Goal: Task Accomplishment & Management: Complete application form

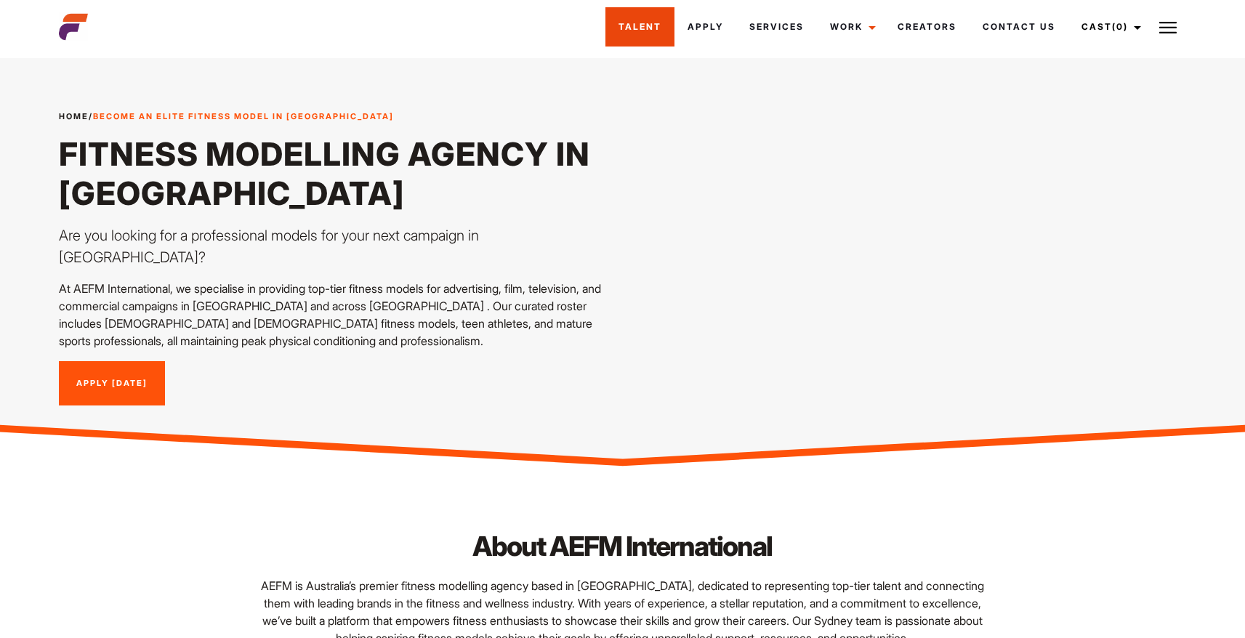
click at [634, 30] on link "Talent" at bounding box center [639, 26] width 69 height 39
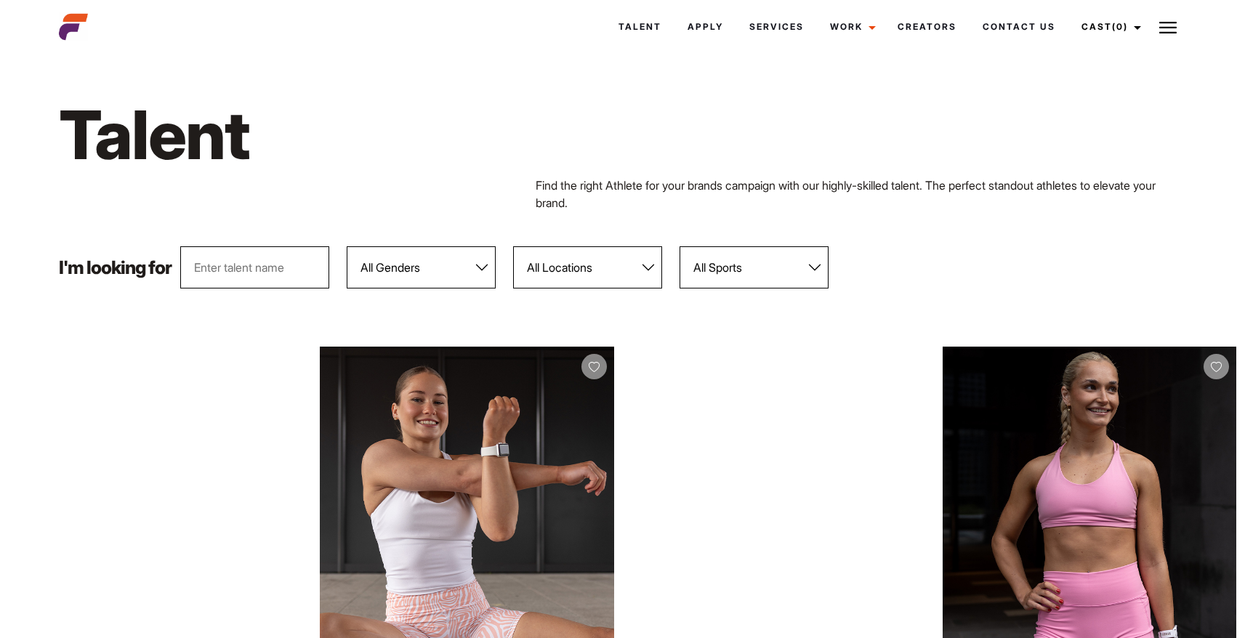
click at [385, 268] on select "All Genders Female Male" at bounding box center [421, 267] width 149 height 42
select select "103"
click at [347, 246] on select "All Genders Female Male" at bounding box center [421, 267] width 149 height 42
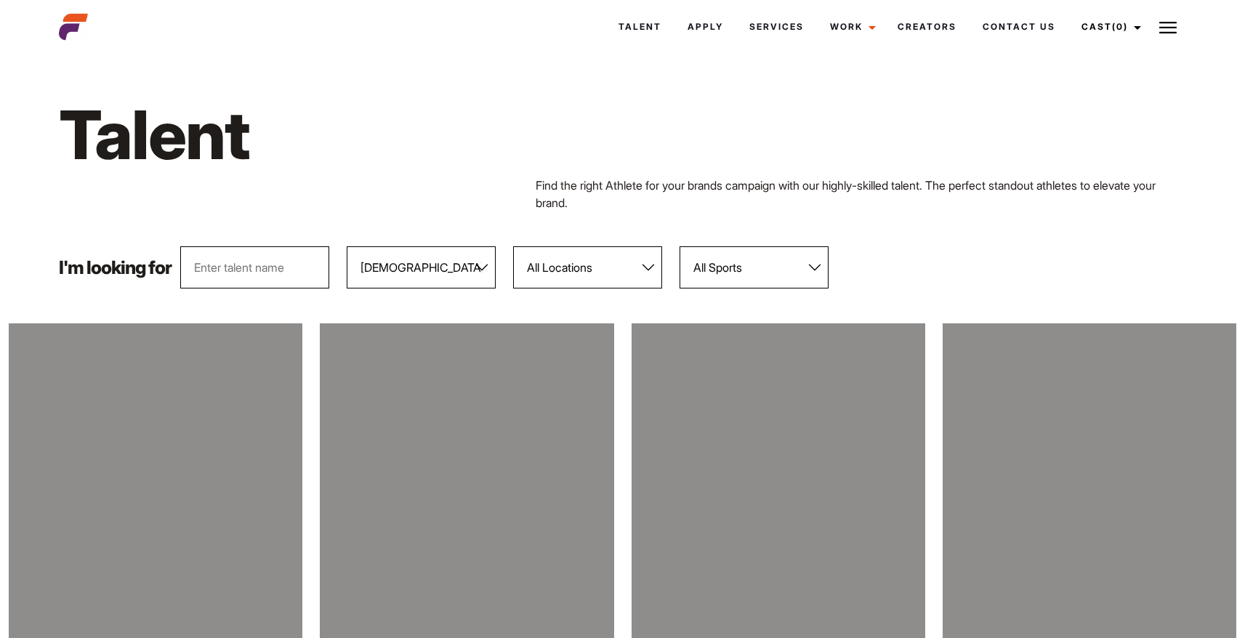
click at [579, 266] on select "All Locations Adelaide Brisbane Darwin Gold Coast Melbourne Perth Sunshine Coas…" at bounding box center [587, 267] width 149 height 42
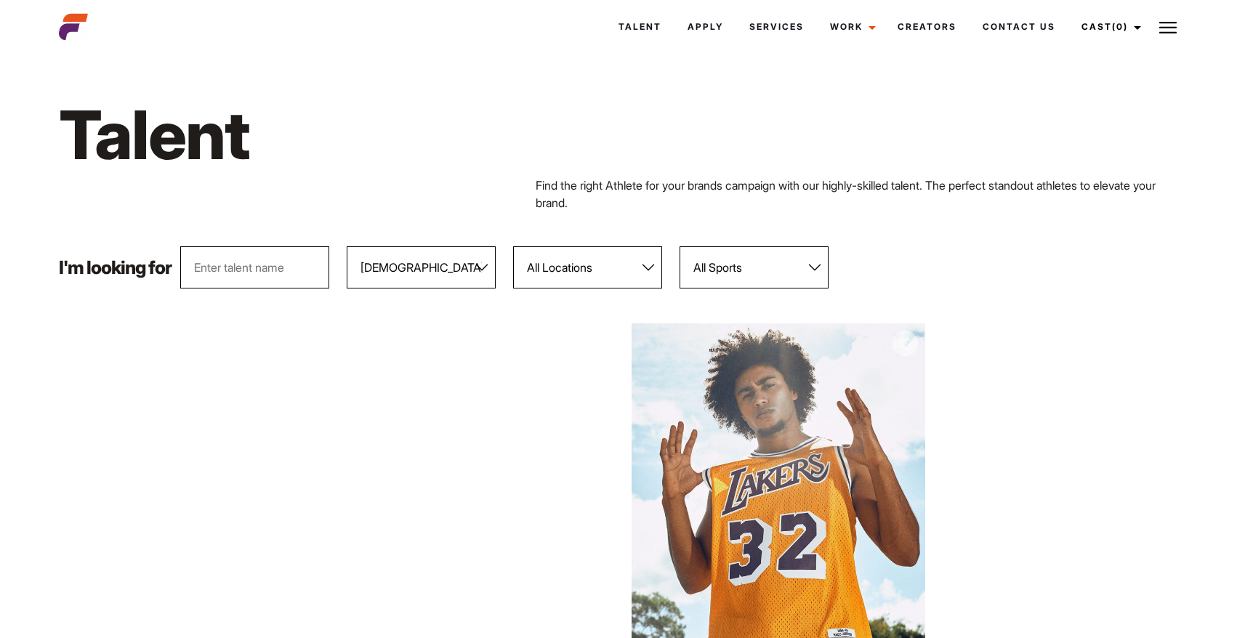
select select "122"
click at [514, 246] on select "All Locations Adelaide Brisbane Darwin Gold Coast Melbourne Perth Sunshine Coas…" at bounding box center [587, 267] width 149 height 42
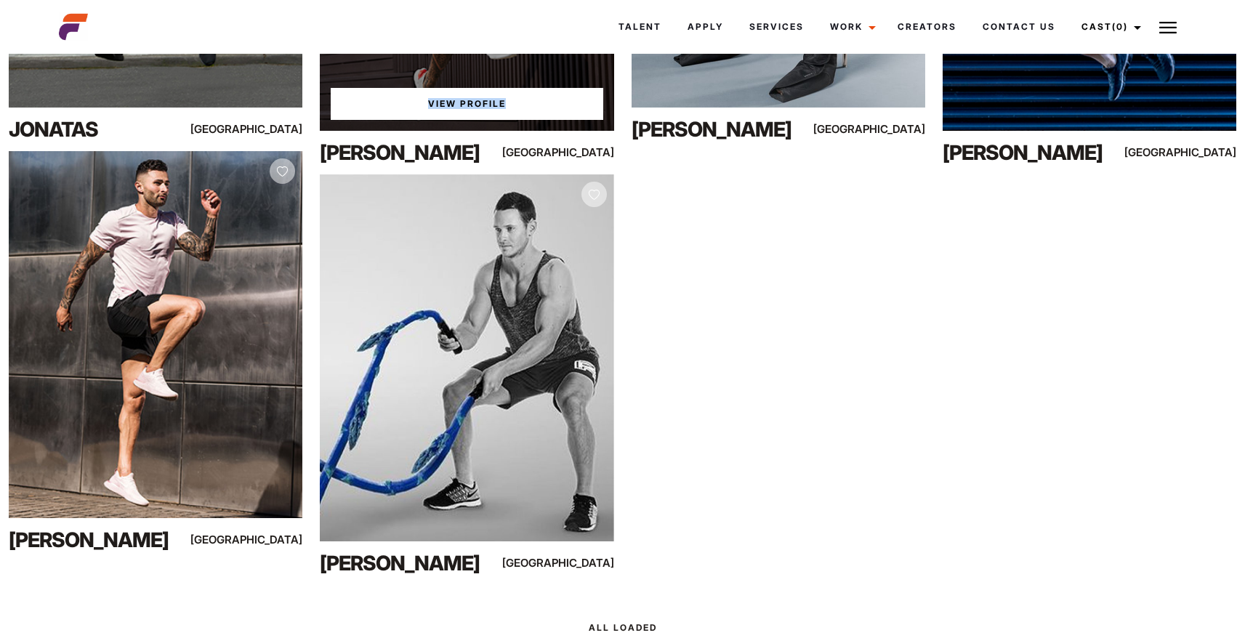
scroll to position [3531, 0]
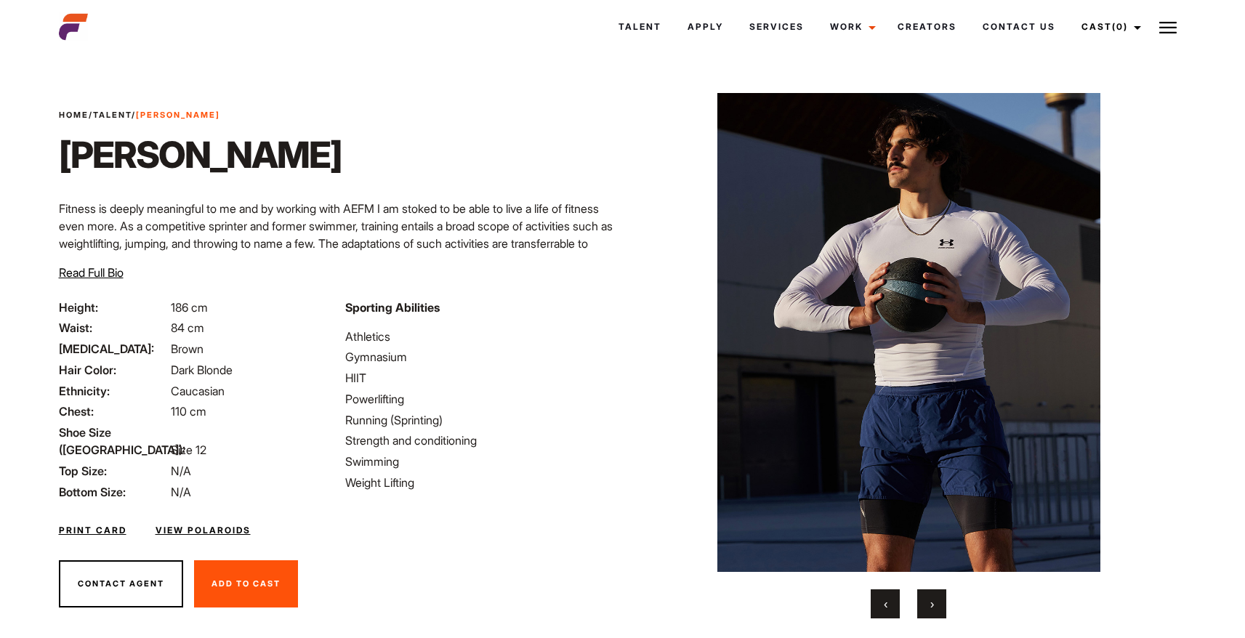
click at [932, 605] on span "›" at bounding box center [932, 604] width 4 height 15
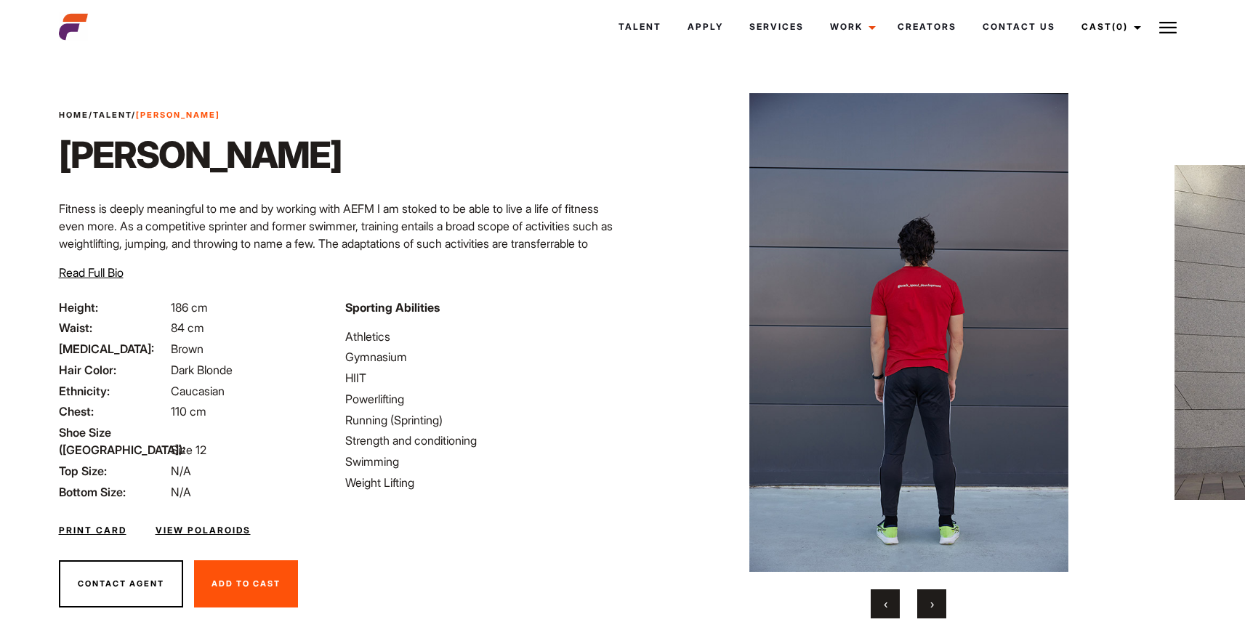
click at [932, 605] on span "›" at bounding box center [932, 604] width 4 height 15
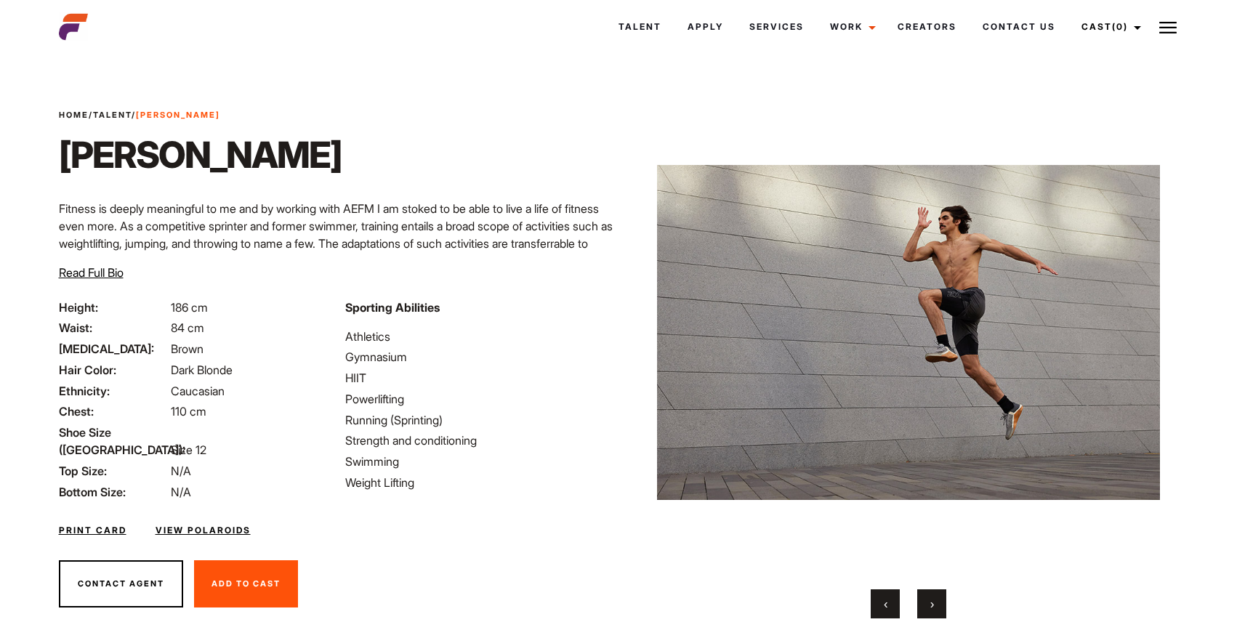
click at [932, 605] on span "›" at bounding box center [932, 604] width 4 height 15
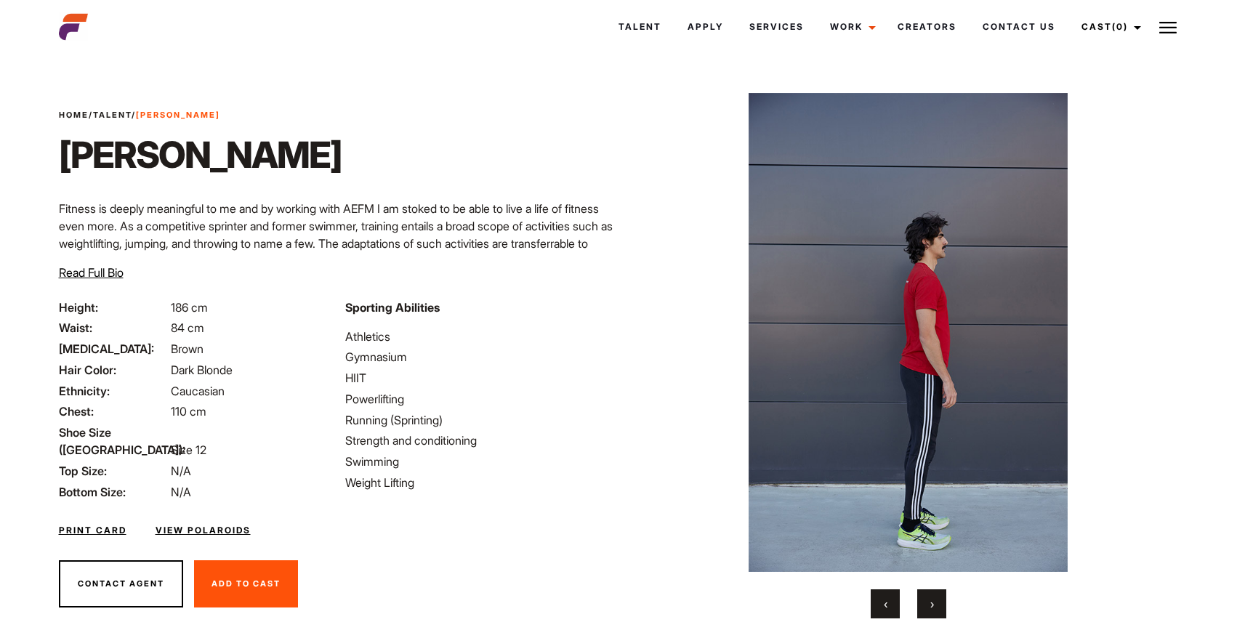
click at [932, 605] on span "›" at bounding box center [932, 604] width 4 height 15
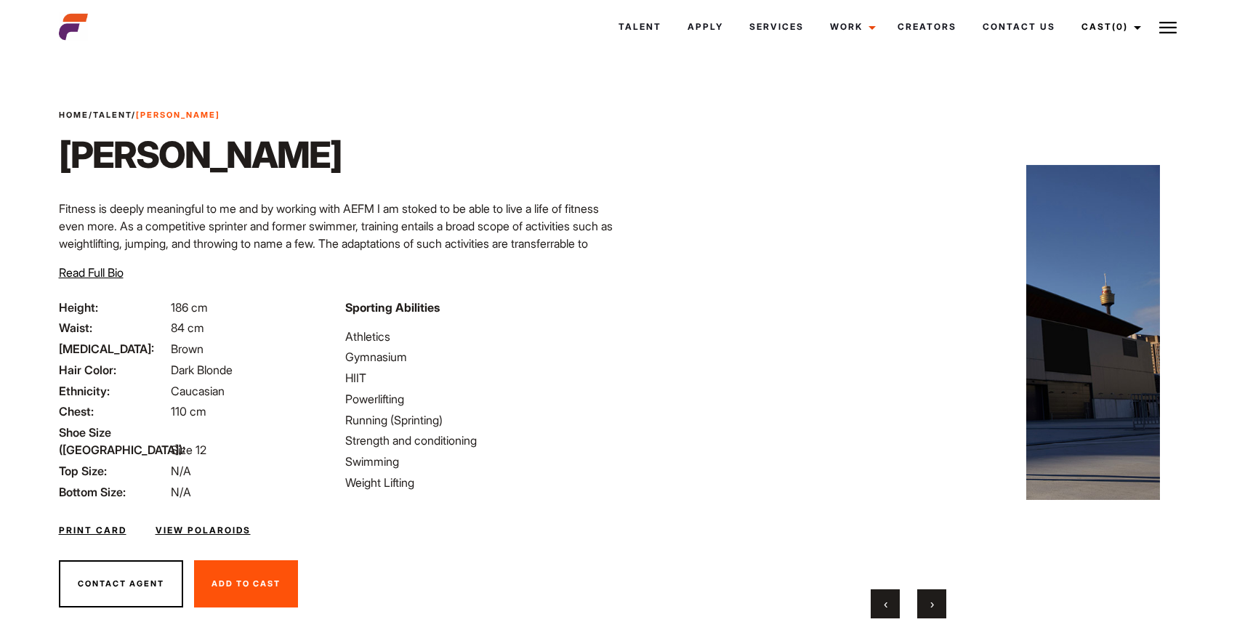
click at [932, 605] on span "›" at bounding box center [932, 604] width 4 height 15
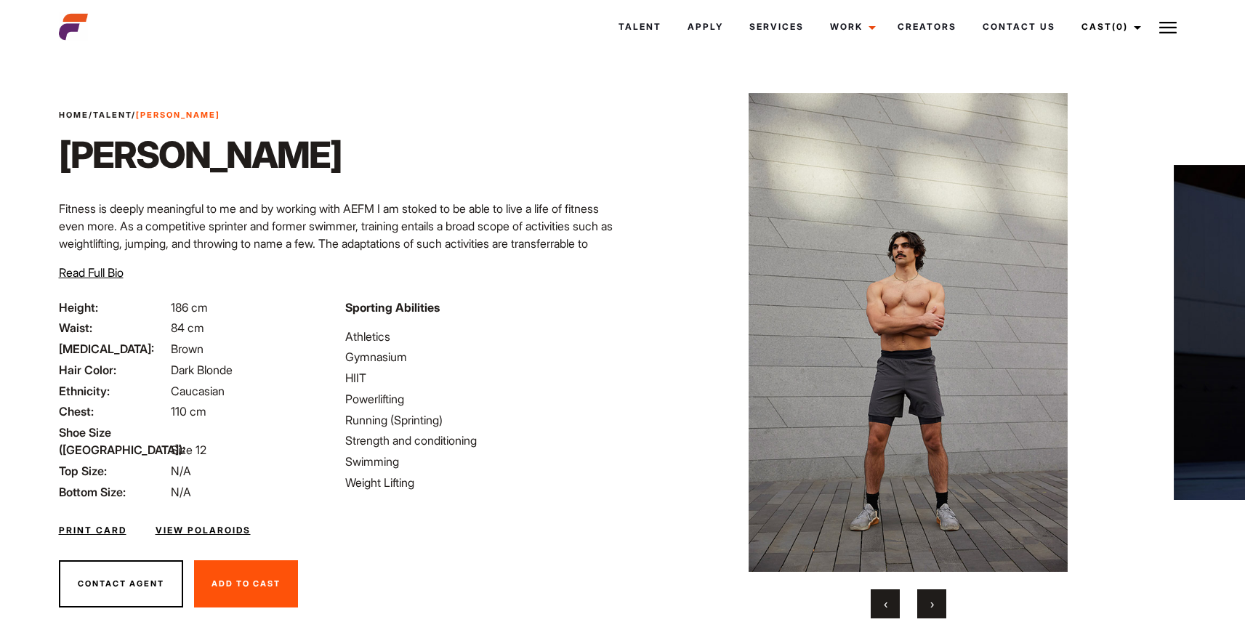
click at [932, 605] on span "›" at bounding box center [932, 604] width 4 height 15
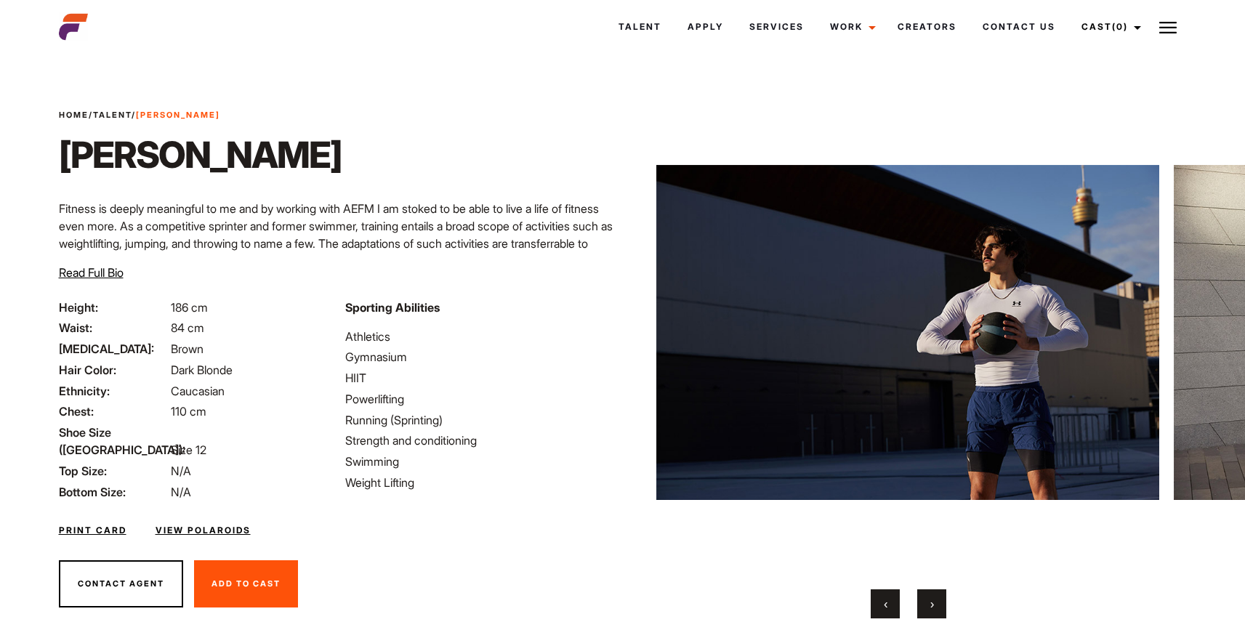
click at [932, 605] on span "›" at bounding box center [932, 604] width 4 height 15
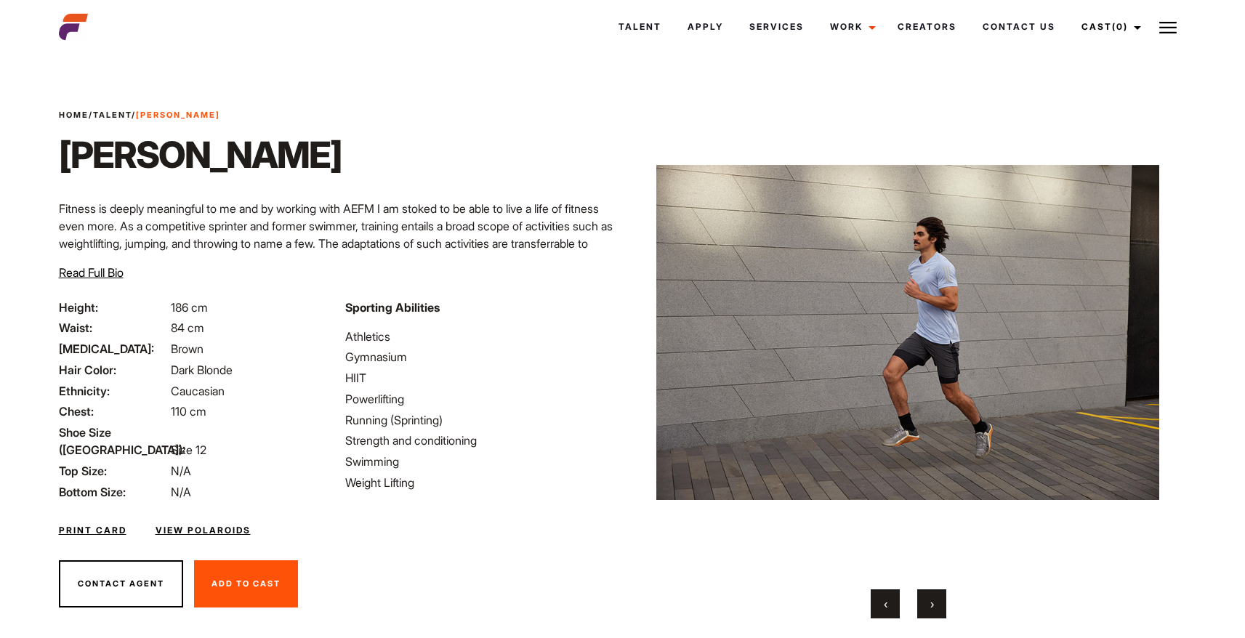
click at [932, 605] on span "›" at bounding box center [932, 604] width 4 height 15
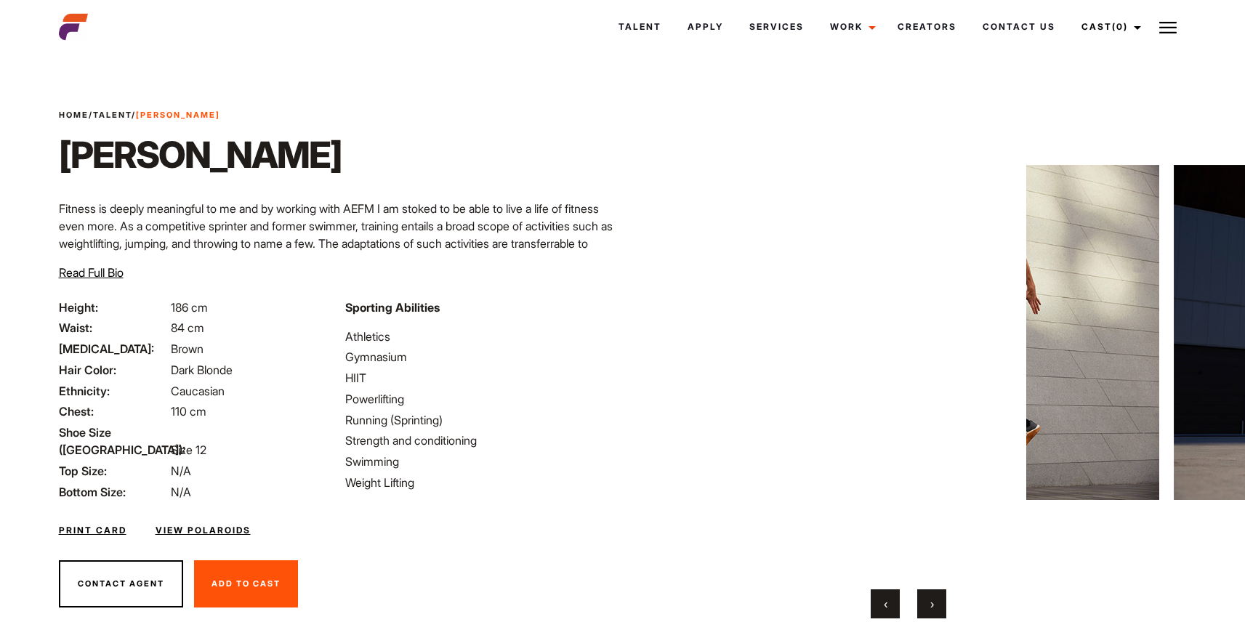
click at [932, 605] on span "›" at bounding box center [932, 604] width 4 height 15
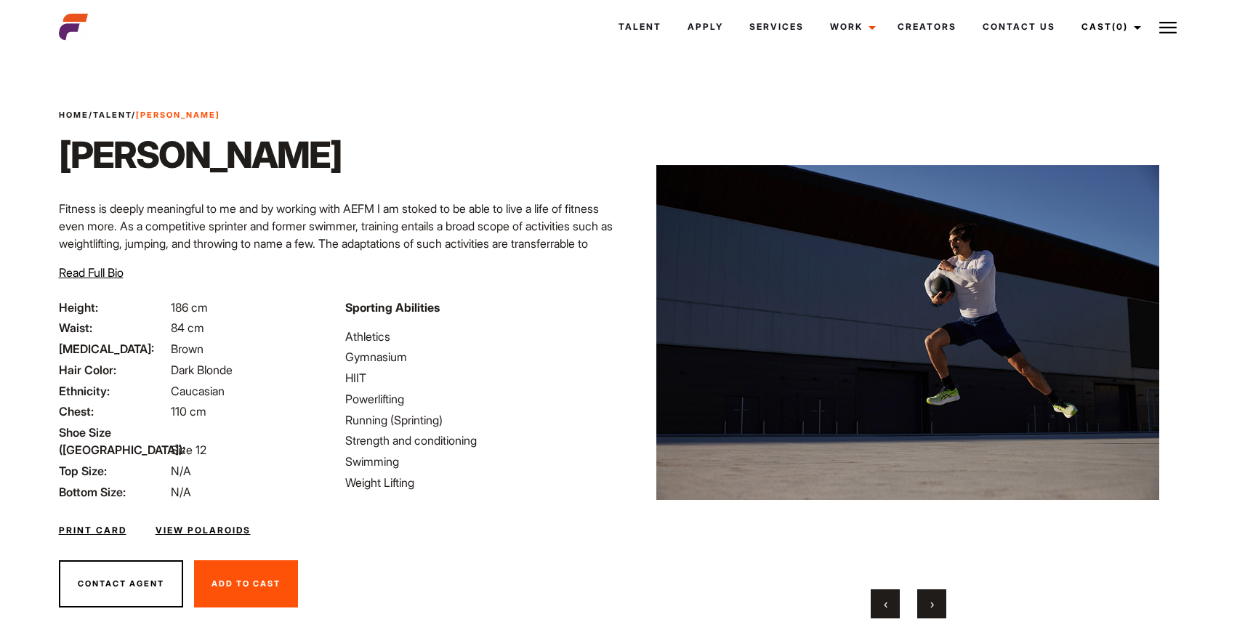
click at [1018, 55] on html "Talent Apply Services Work Campaigns Creators Contact Us Cast (0) Casted Talent…" at bounding box center [622, 341] width 1245 height 682
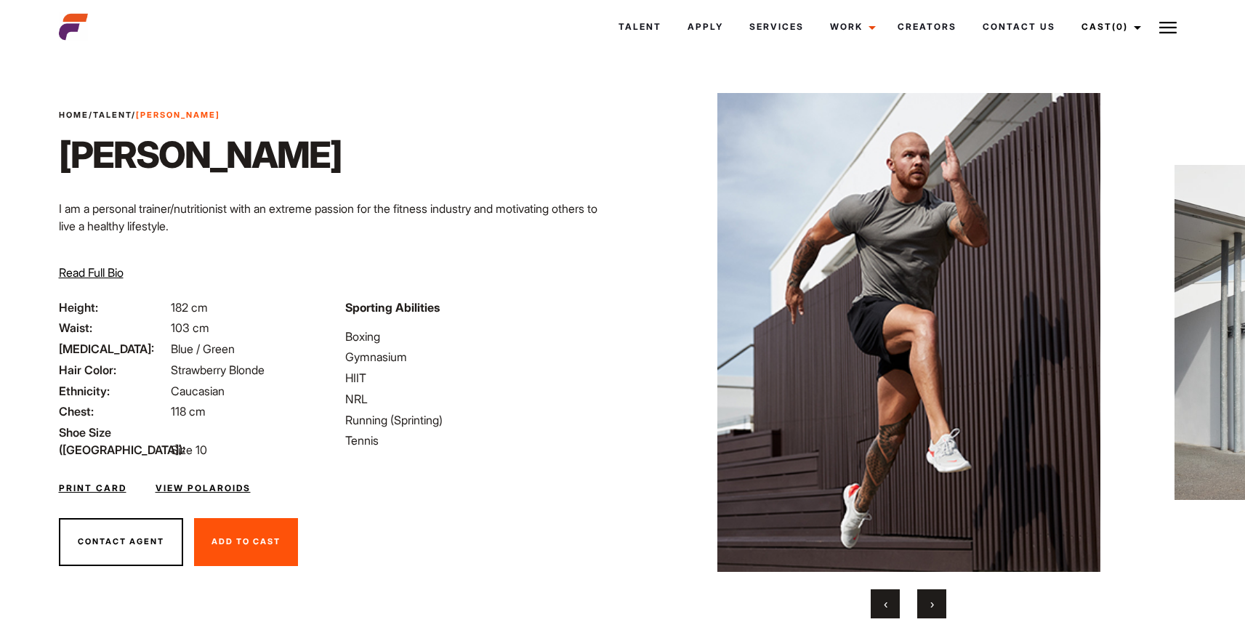
click at [922, 610] on button "›" at bounding box center [931, 603] width 29 height 29
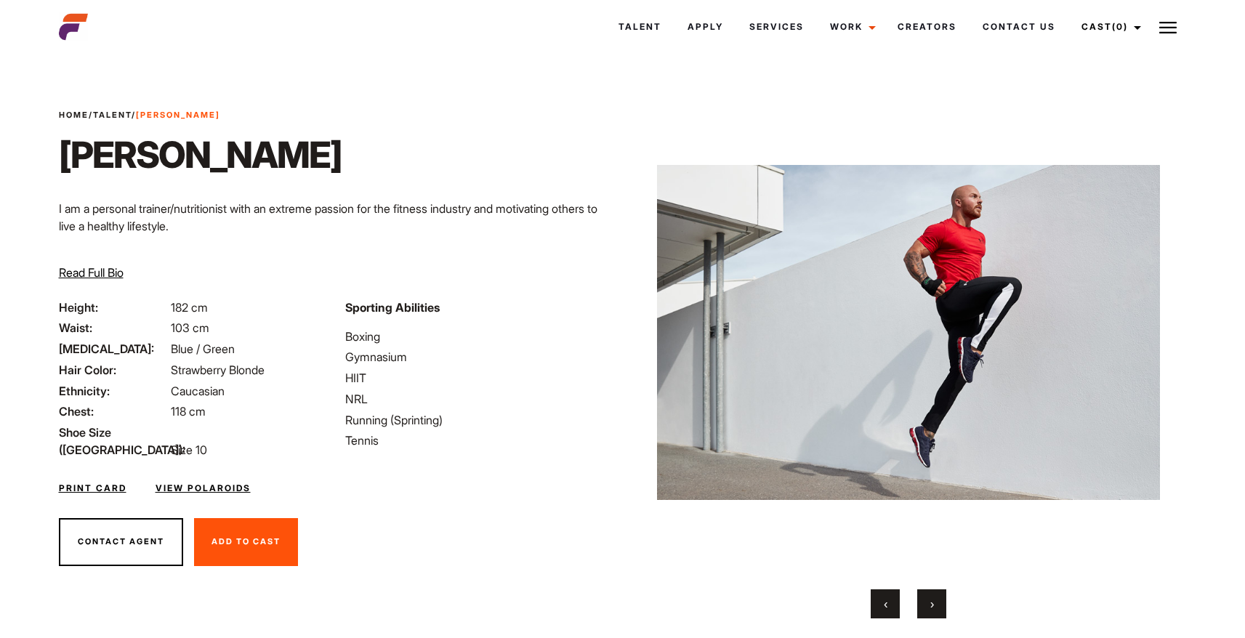
click at [922, 610] on button "›" at bounding box center [931, 603] width 29 height 29
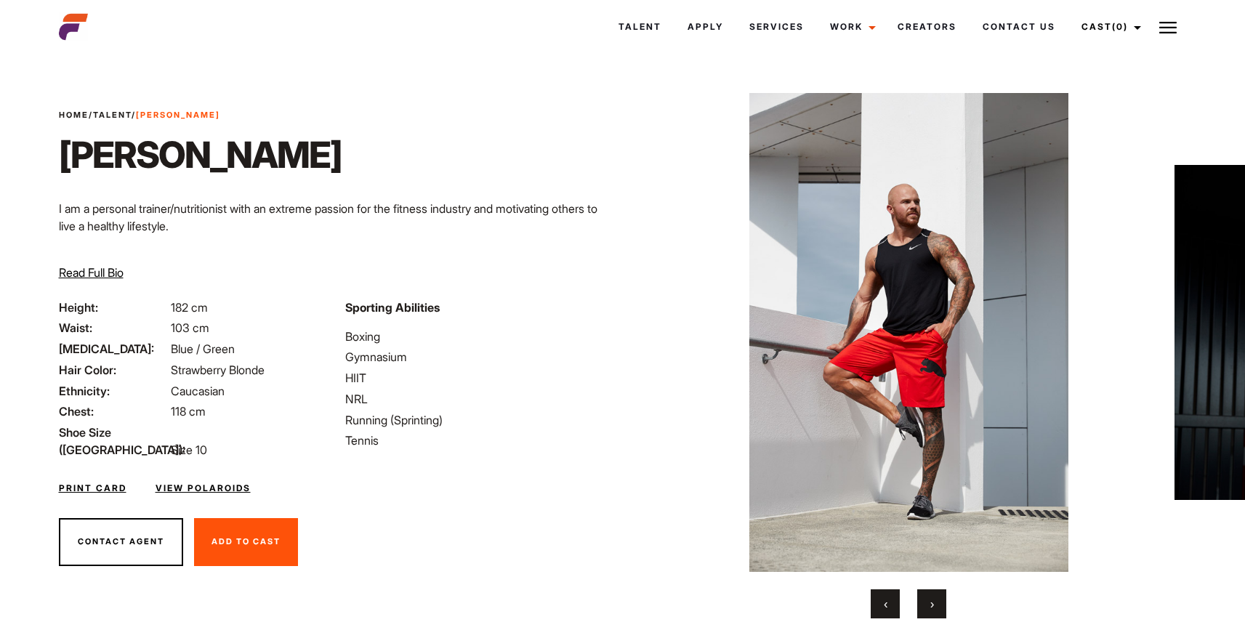
click at [922, 610] on button "›" at bounding box center [931, 603] width 29 height 29
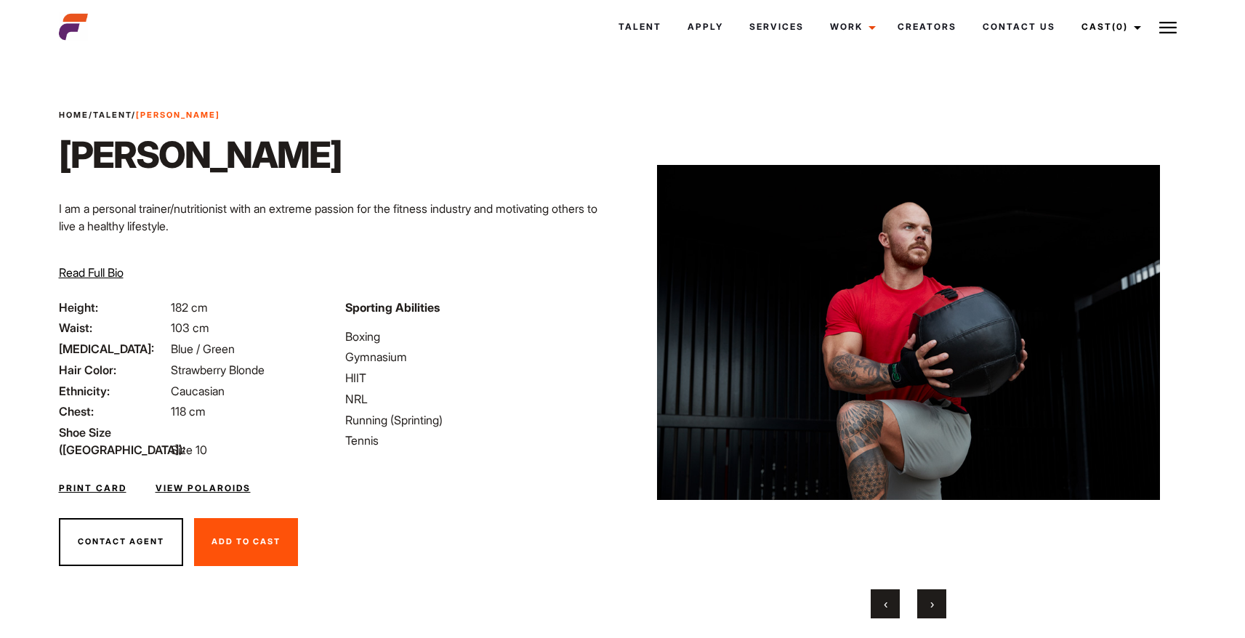
click at [922, 610] on button "›" at bounding box center [931, 603] width 29 height 29
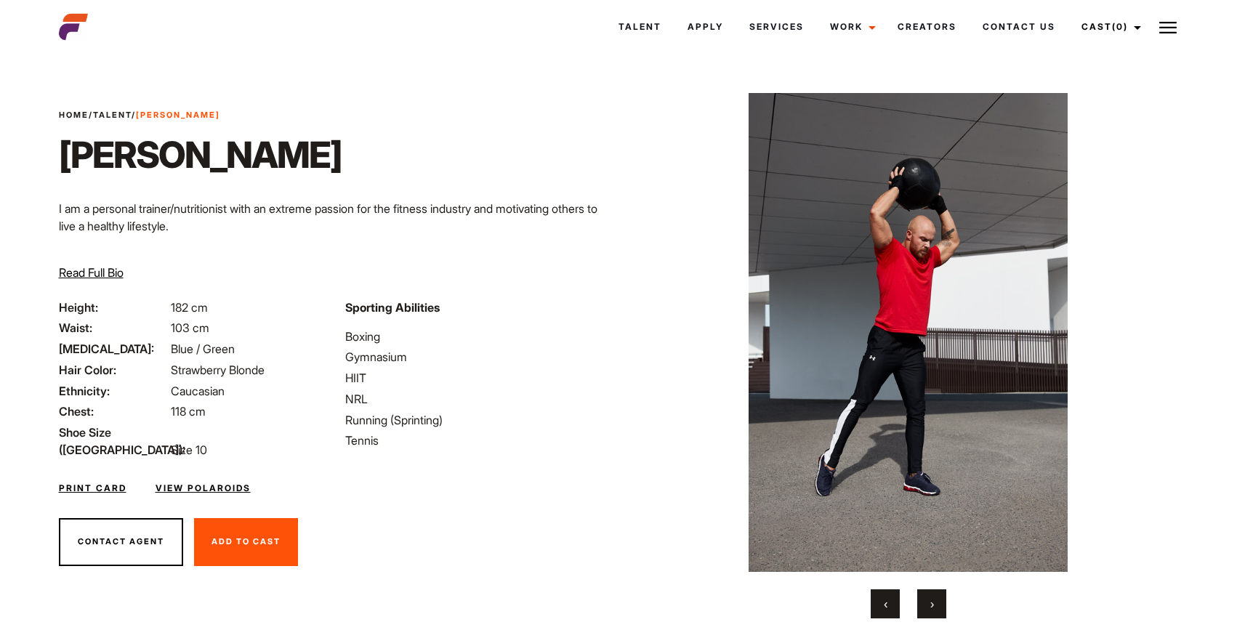
click at [182, 483] on link "View Polaroids" at bounding box center [203, 488] width 95 height 13
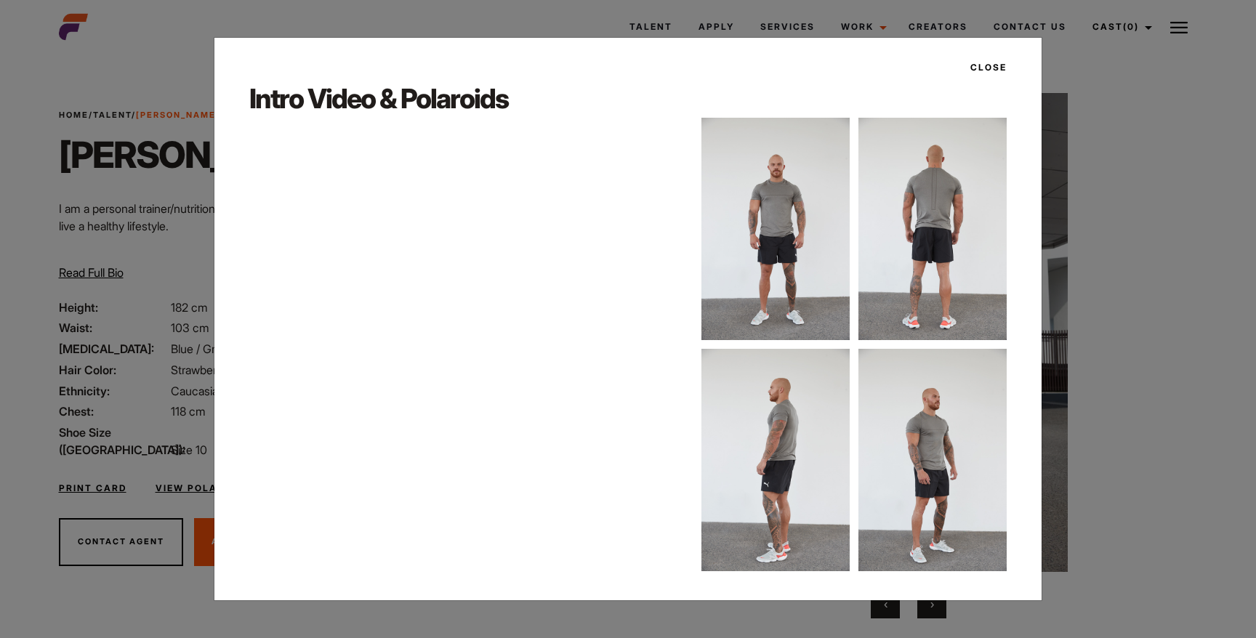
click at [982, 67] on button "Close" at bounding box center [983, 67] width 45 height 25
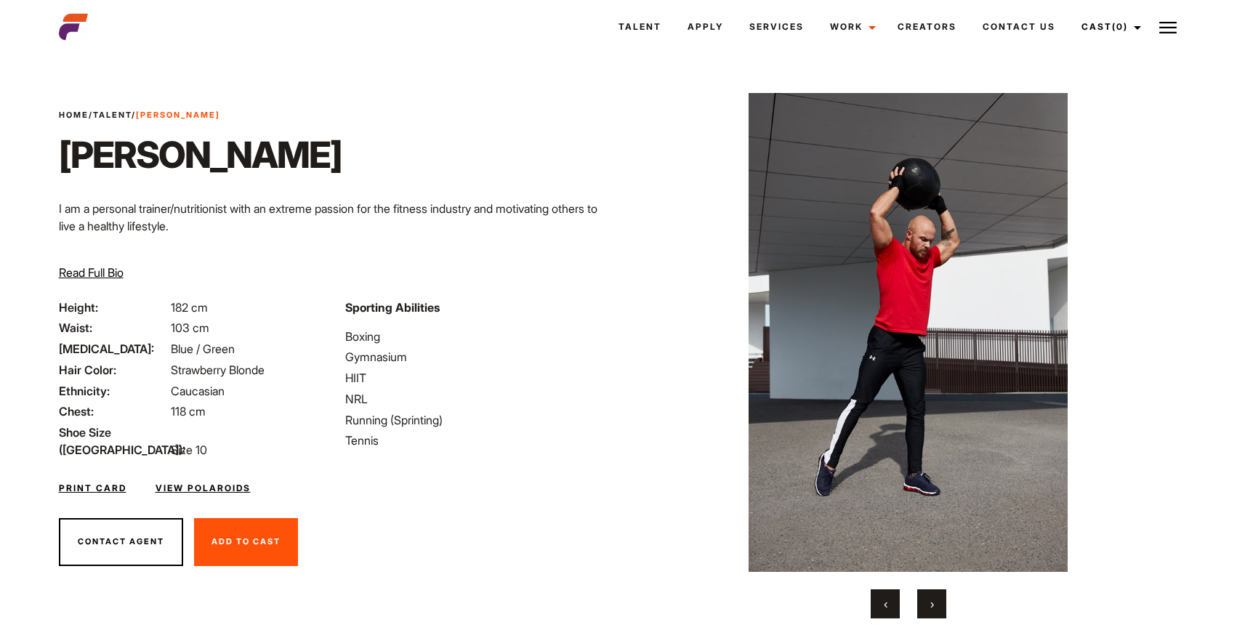
click at [619, 368] on div "Sporting Abilities Boxing Gymnasium HIIT NRL Running (Sprinting) Tennis" at bounding box center [479, 379] width 286 height 161
click at [100, 272] on span "Read Full Bio" at bounding box center [91, 272] width 65 height 15
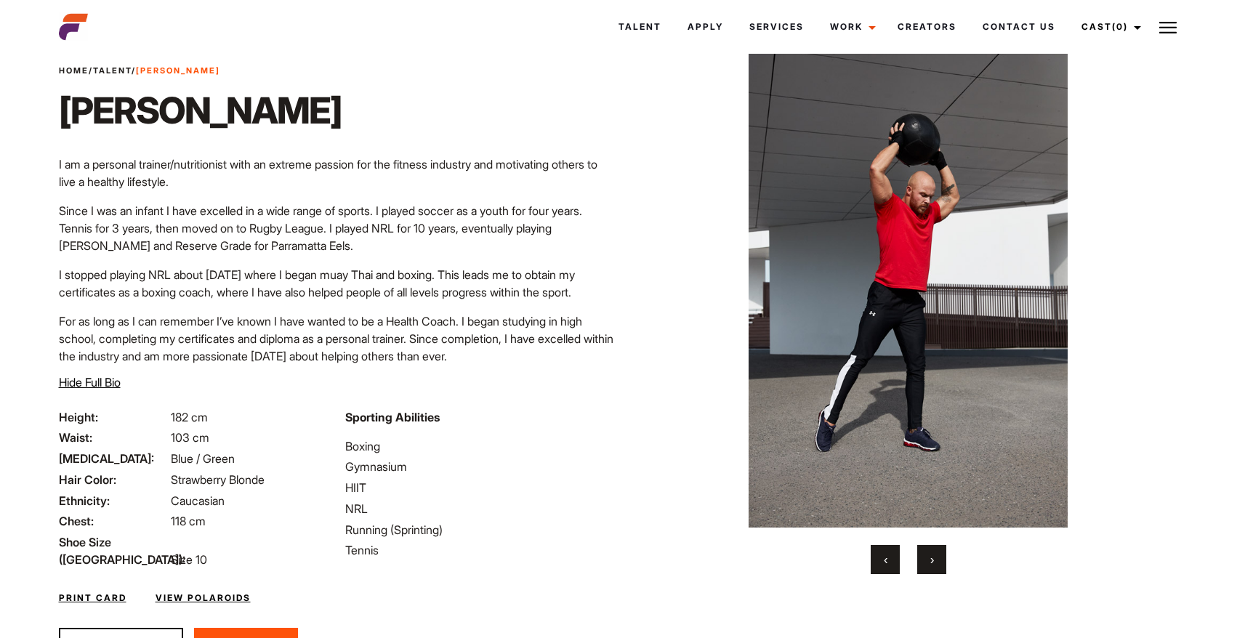
scroll to position [26, 0]
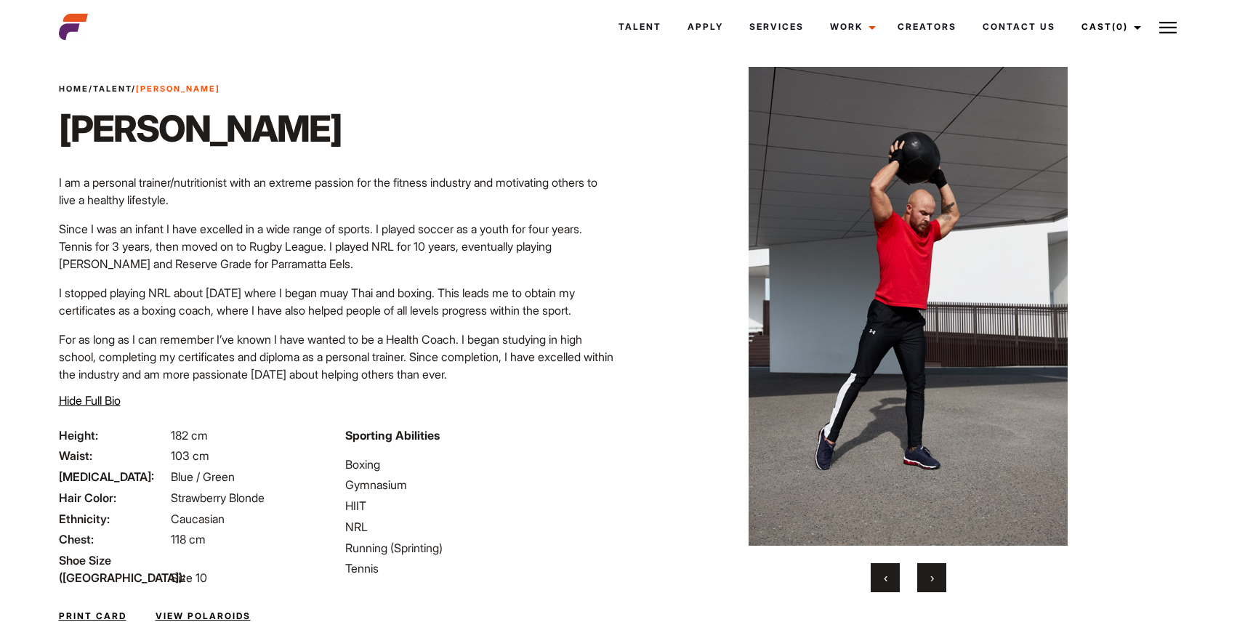
click at [930, 582] on span "›" at bounding box center [932, 578] width 4 height 15
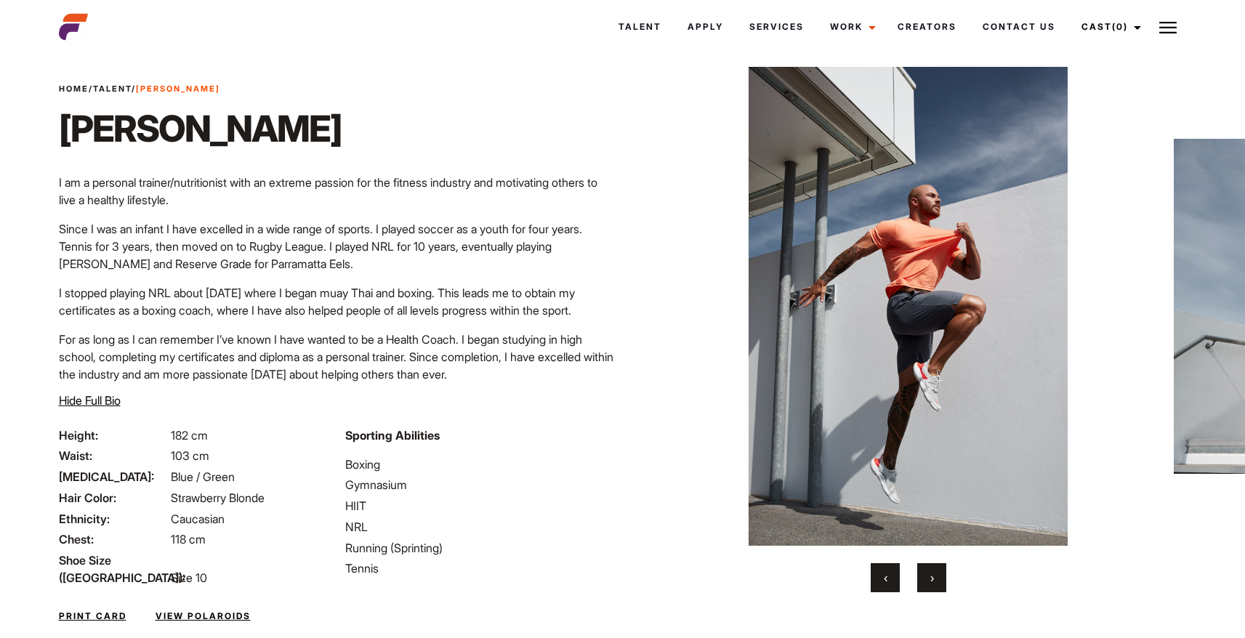
click at [930, 582] on span "›" at bounding box center [932, 578] width 4 height 15
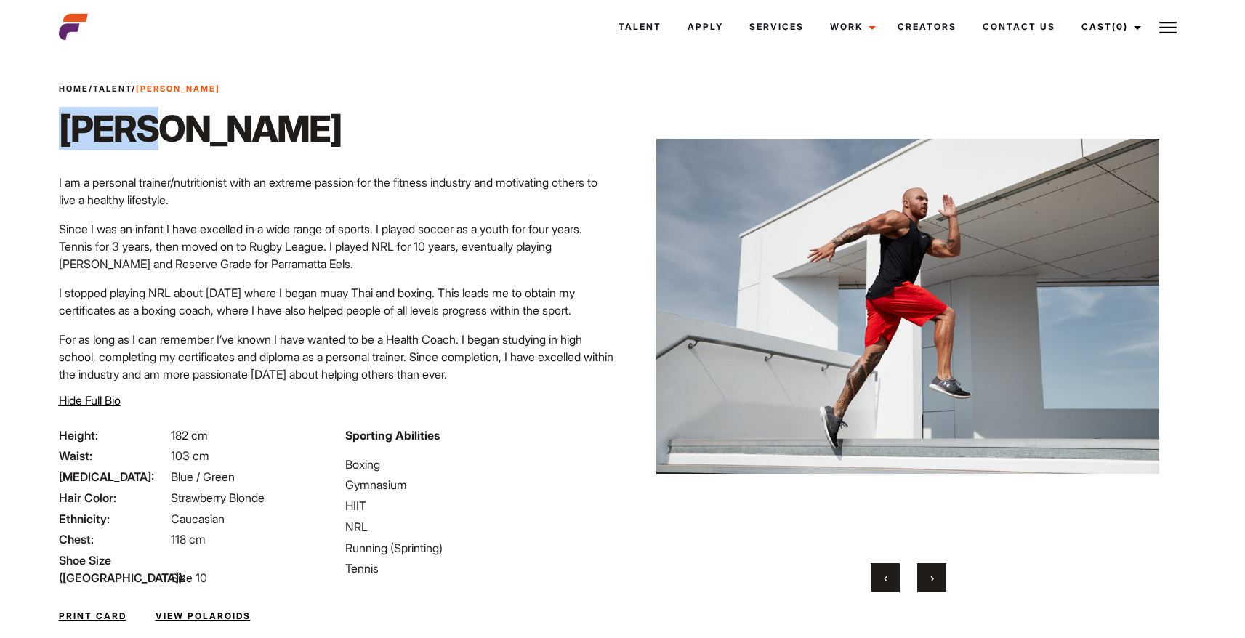
drag, startPoint x: 65, startPoint y: 134, endPoint x: 147, endPoint y: 134, distance: 81.4
click at [147, 134] on h1 "Dylan" at bounding box center [200, 129] width 283 height 44
copy h1 "Dylan"
click at [490, 291] on p "I stopped playing NRL about 4 years ago where I began muay Thai and boxing. Thi…" at bounding box center [336, 301] width 555 height 35
drag, startPoint x: 364, startPoint y: 293, endPoint x: 423, endPoint y: 294, distance: 58.9
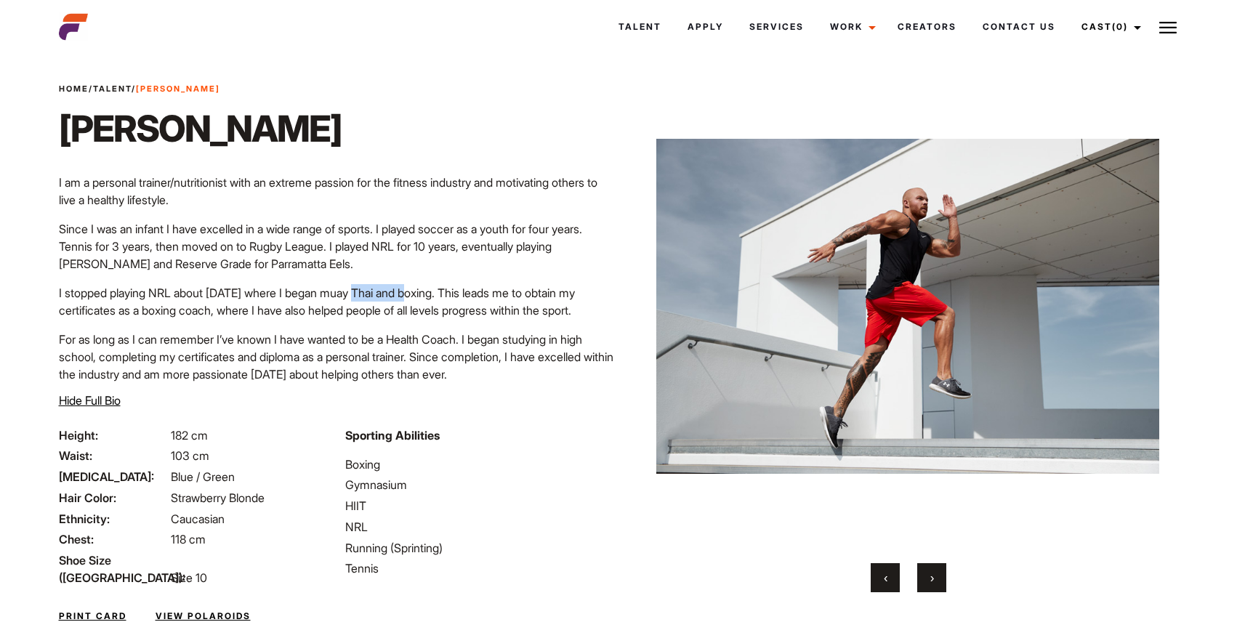
click at [423, 294] on p "I stopped playing NRL about 4 years ago where I began muay Thai and boxing. Thi…" at bounding box center [336, 301] width 555 height 35
copy p "muay Thai"
click at [538, 444] on p "Sporting Abilities" at bounding box center [479, 435] width 269 height 17
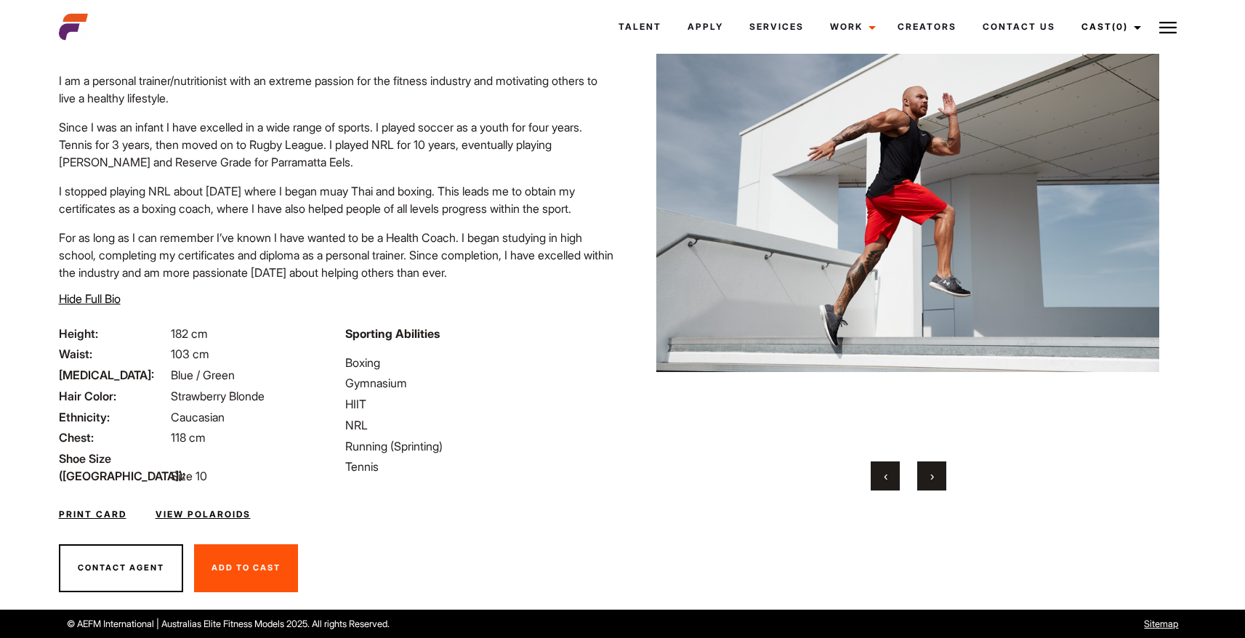
click at [622, 295] on div "Home / Talent / Dylan Dylan I am a personal trainer/nutritionist with an extrem…" at bounding box center [336, 153] width 573 height 344
click at [930, 461] on button "›" at bounding box center [931, 475] width 29 height 29
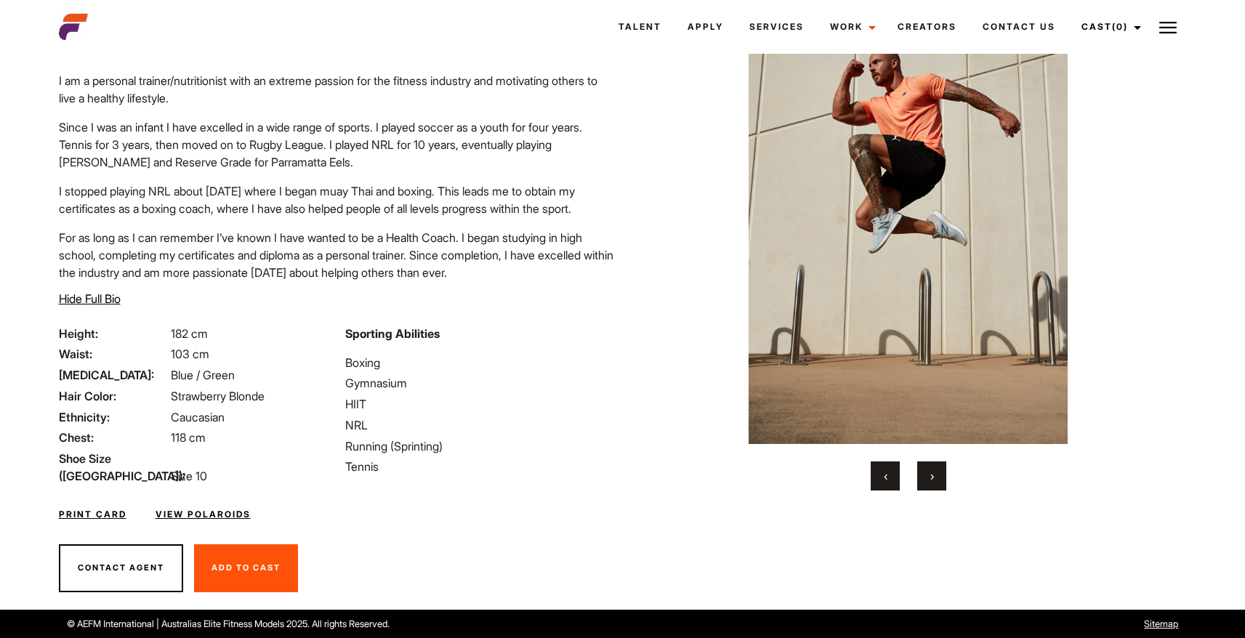
click at [930, 469] on span "›" at bounding box center [932, 476] width 4 height 15
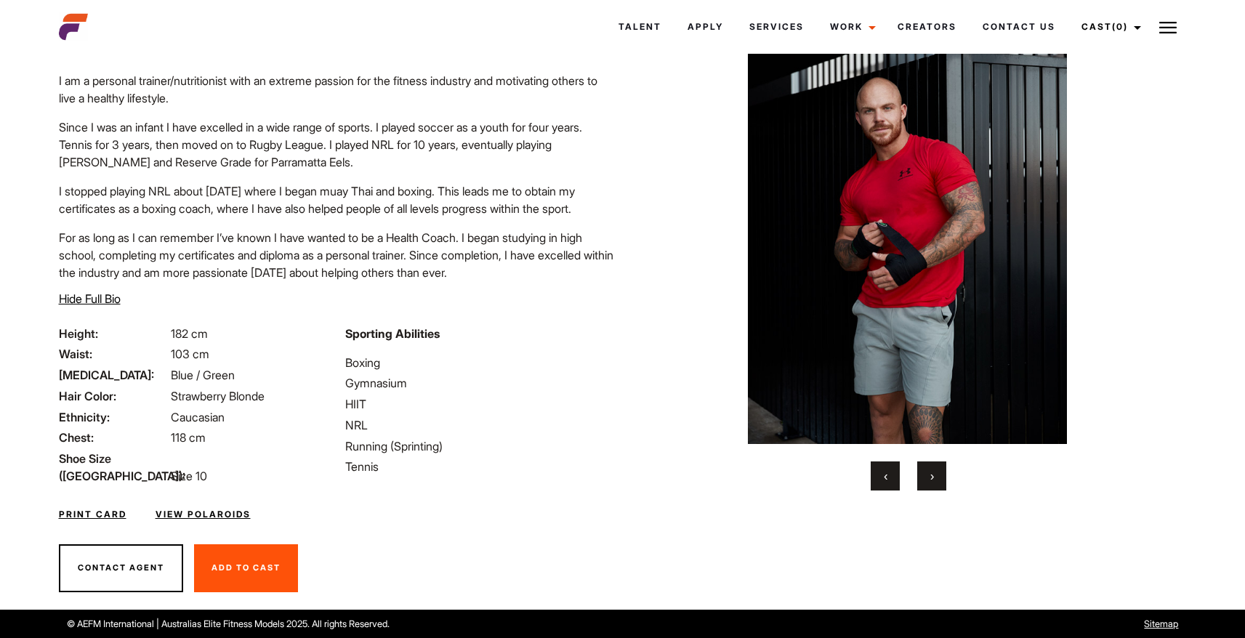
click at [930, 469] on span "›" at bounding box center [932, 476] width 4 height 15
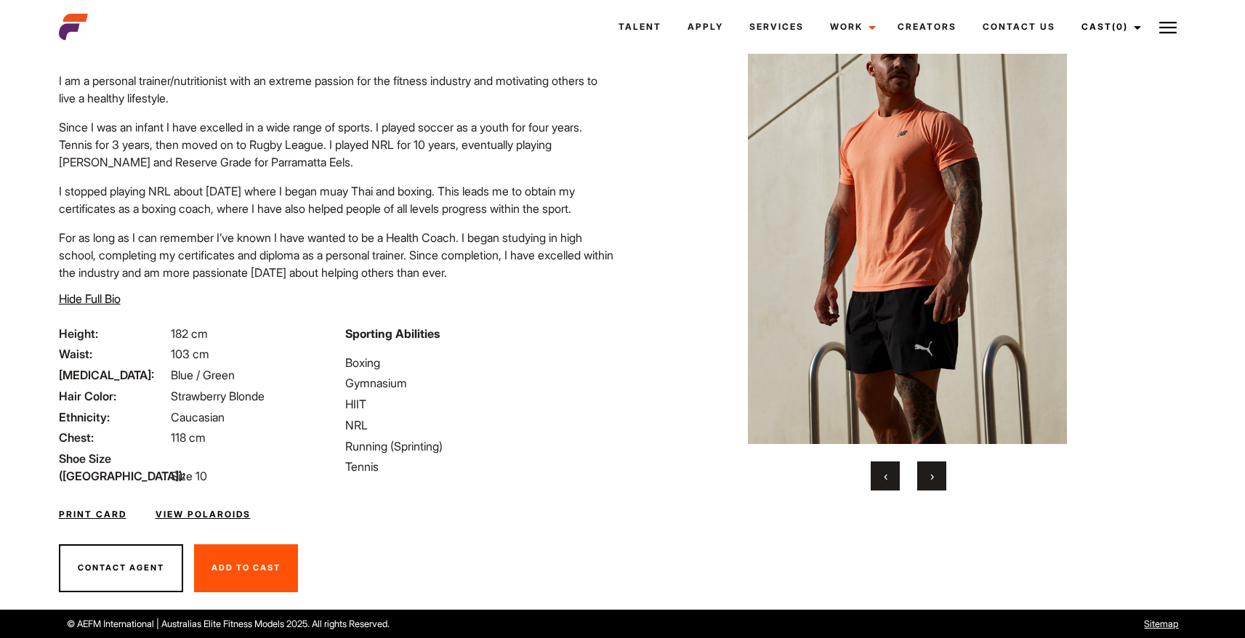
click at [930, 469] on span "›" at bounding box center [932, 476] width 4 height 15
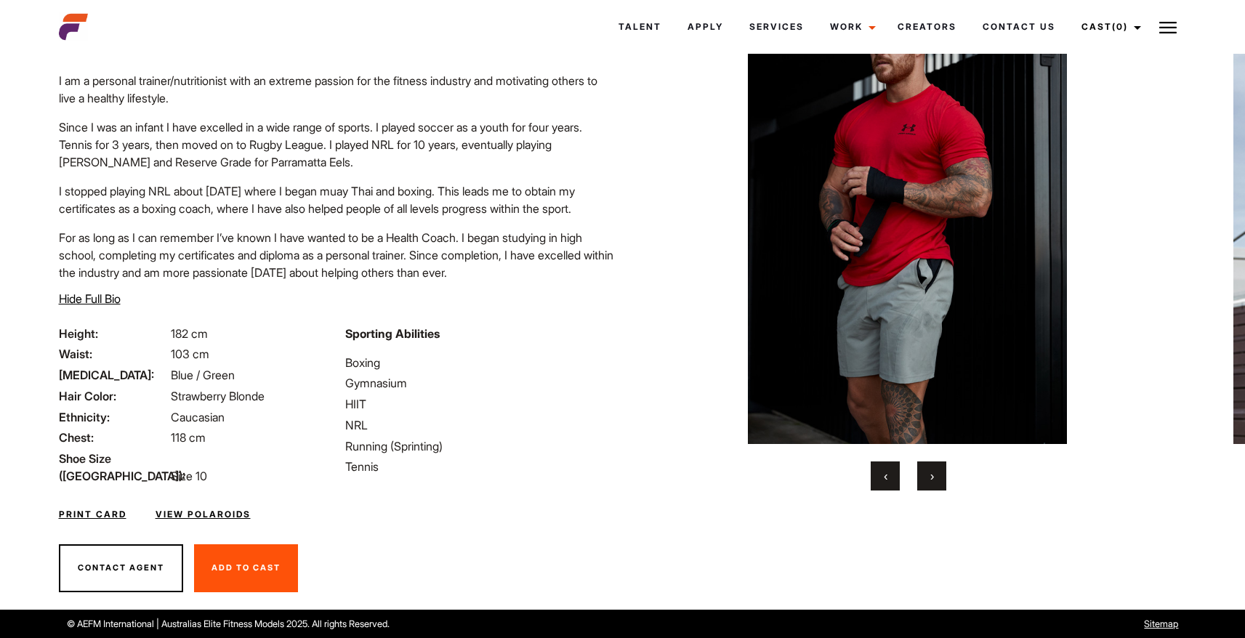
click at [930, 469] on span "›" at bounding box center [932, 476] width 4 height 15
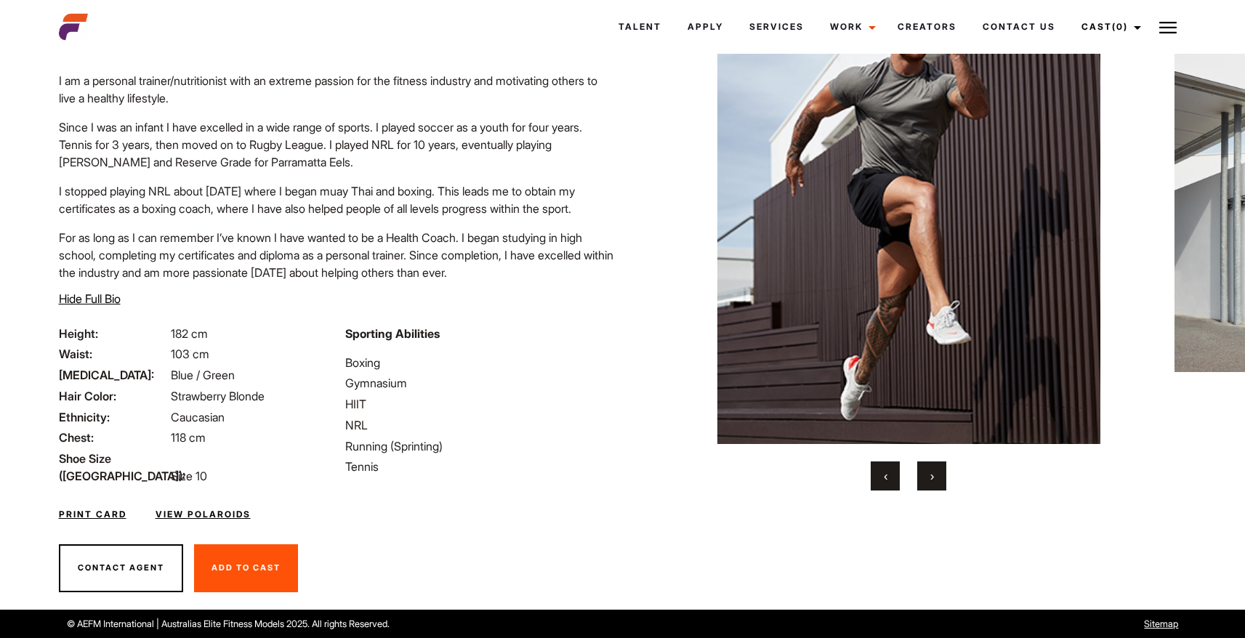
click at [930, 469] on span "›" at bounding box center [932, 476] width 4 height 15
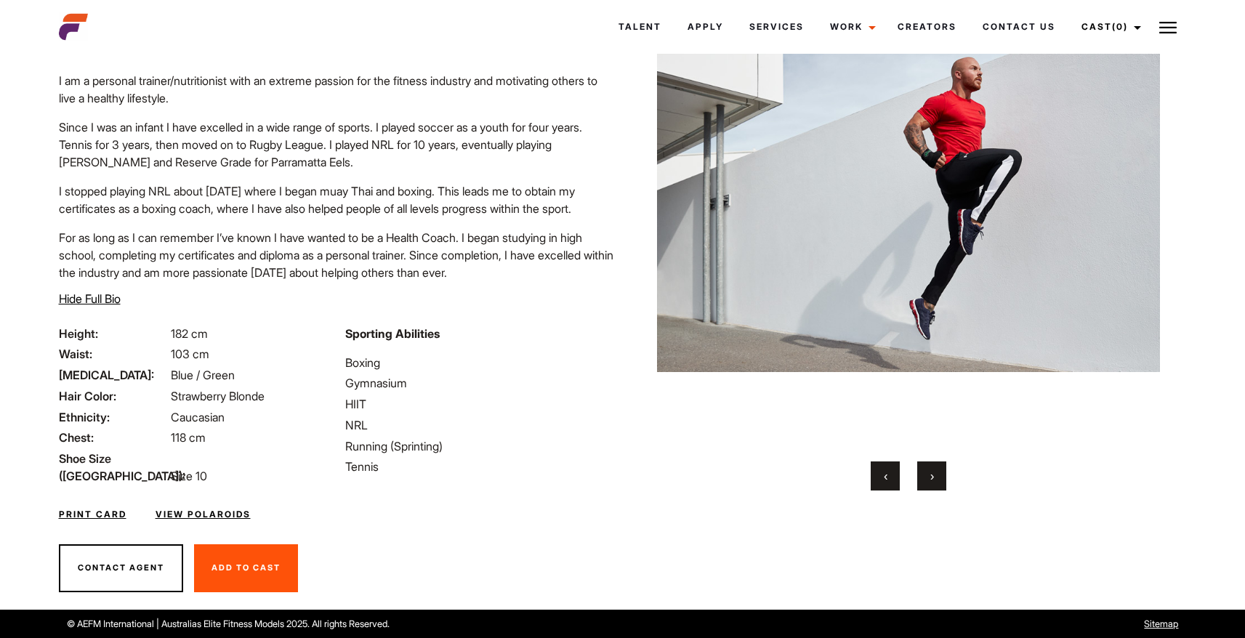
click at [930, 469] on span "›" at bounding box center [932, 476] width 4 height 15
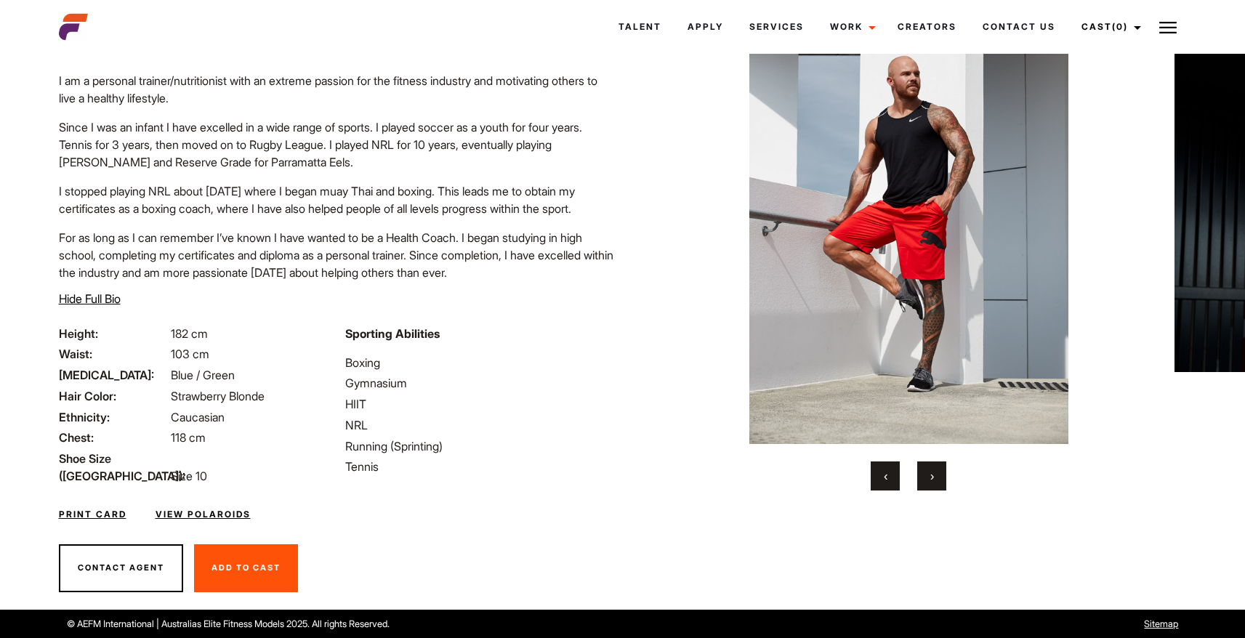
click at [930, 469] on span "›" at bounding box center [932, 476] width 4 height 15
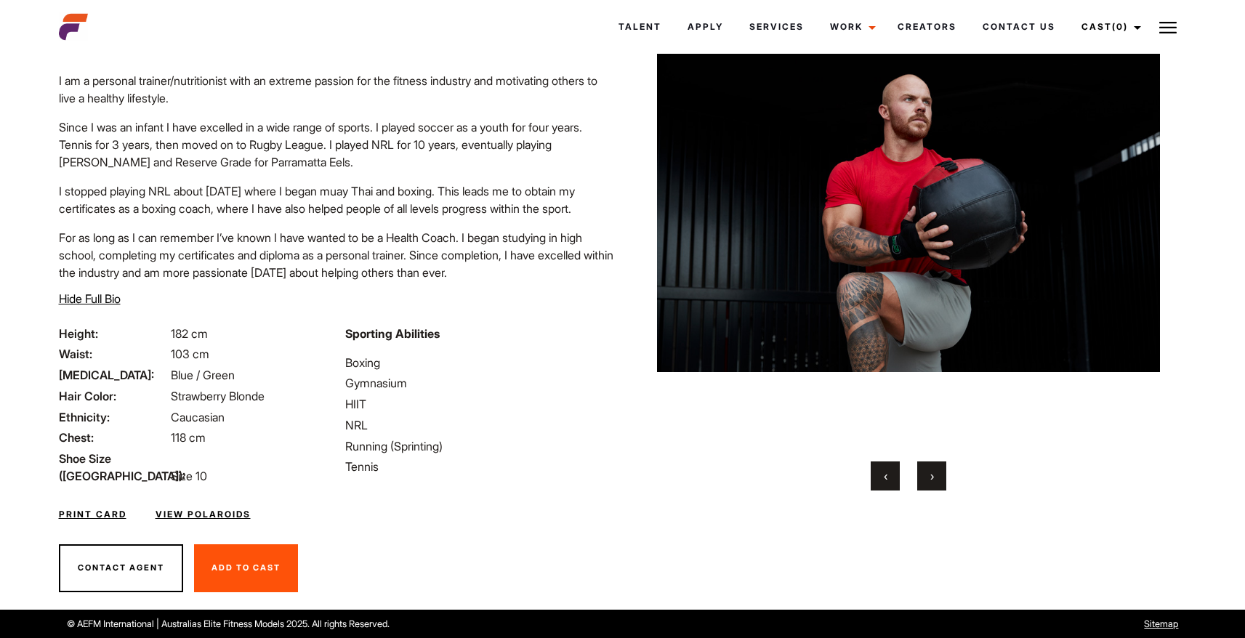
click at [119, 564] on button "Contact Agent" at bounding box center [121, 568] width 124 height 48
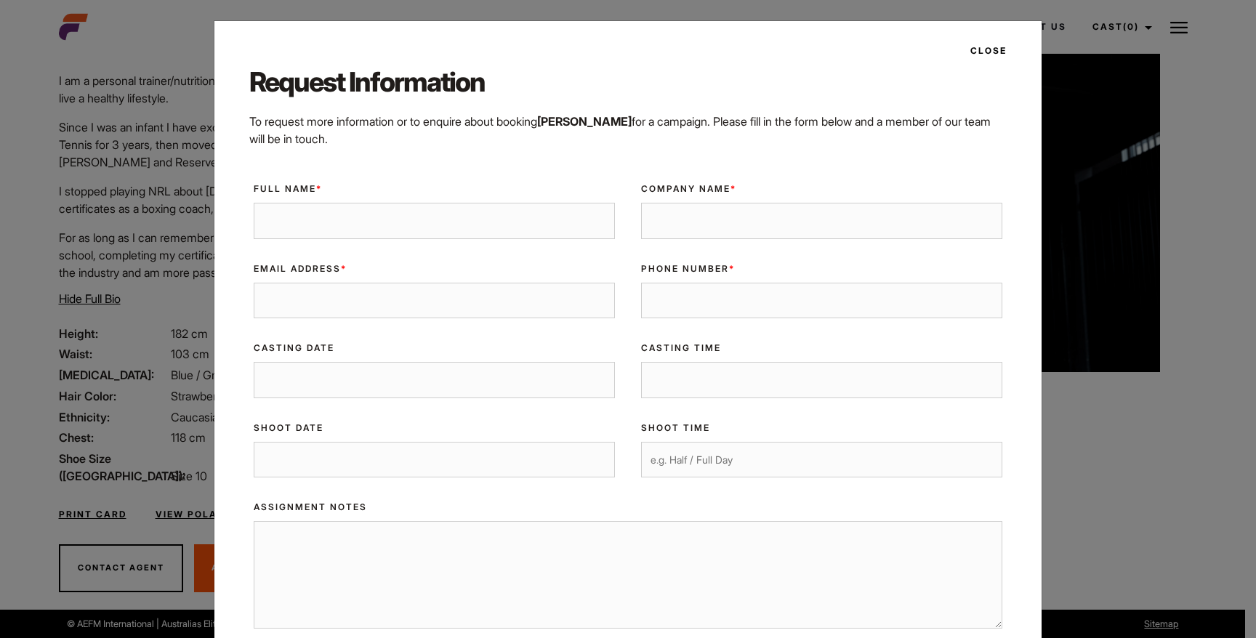
click at [282, 225] on input "Full Name *" at bounding box center [434, 221] width 361 height 36
type input "[PERSON_NAME]"
type input "[PERSON_NAME][EMAIL_ADDRESS][DOMAIN_NAME]"
type input "0410483463"
click at [423, 376] on input "Casting Date" at bounding box center [434, 380] width 361 height 36
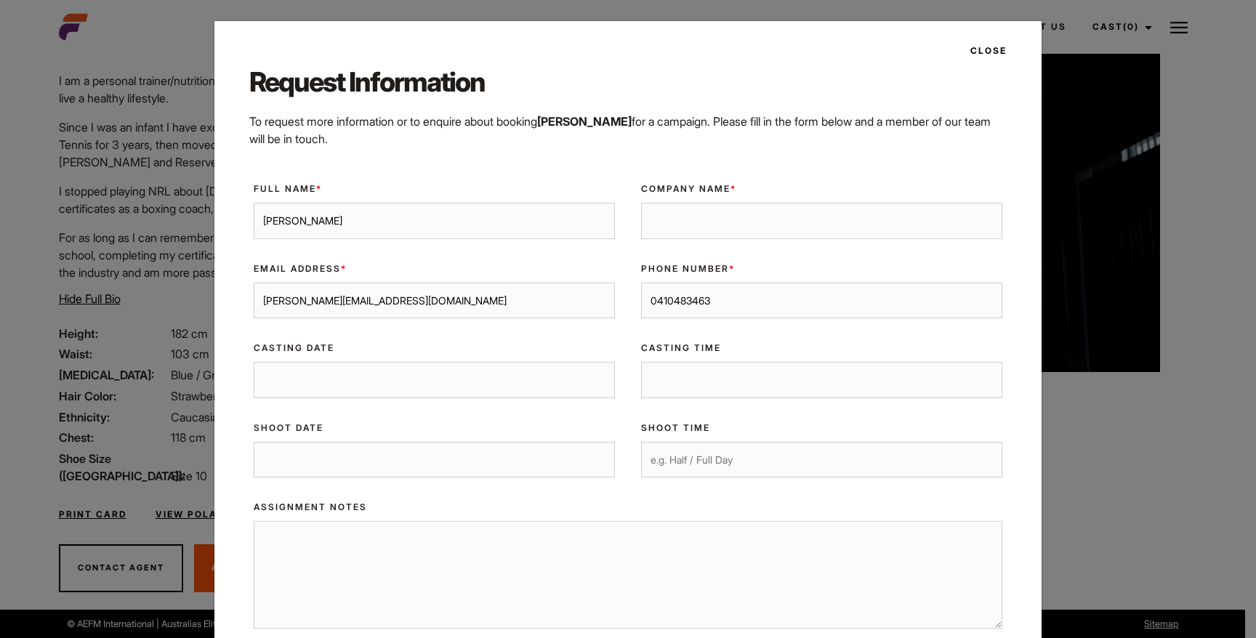
click at [453, 535] on textarea "Assignment Notes" at bounding box center [628, 575] width 749 height 108
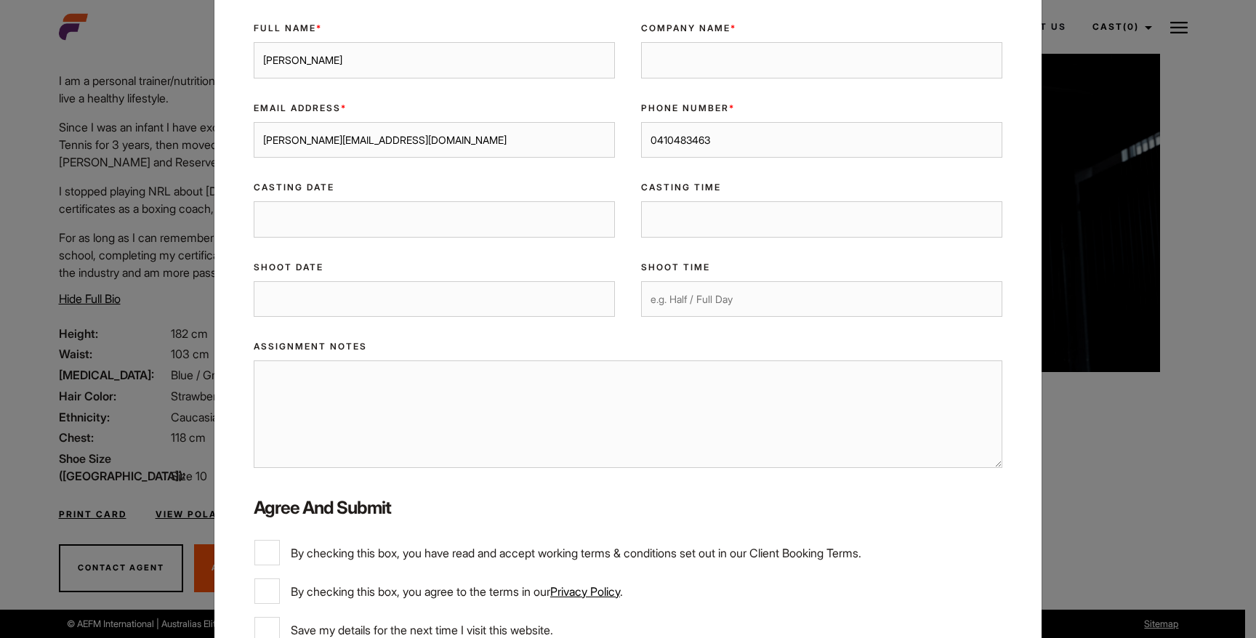
scroll to position [169, 0]
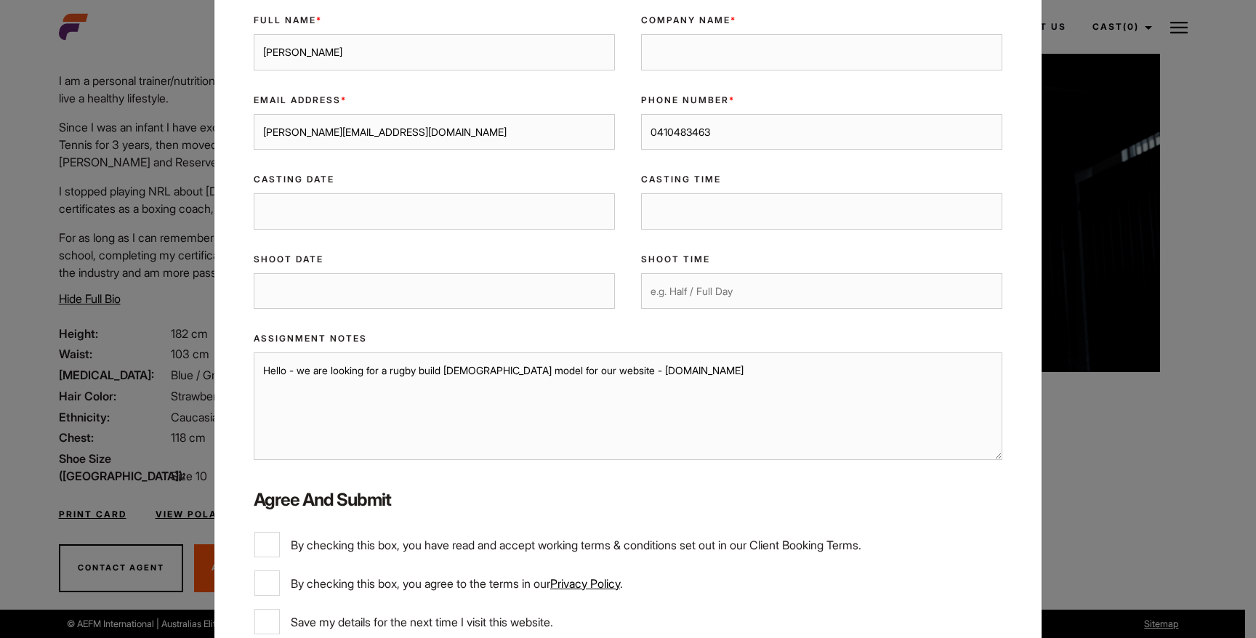
click at [579, 374] on textarea "Hello - we are looking for a rugby build male model for our website - sluggers.…" at bounding box center [628, 406] width 749 height 108
click at [770, 378] on textarea "Hello - we are looking for a rugby build male model for our website product ima…" at bounding box center [628, 406] width 749 height 108
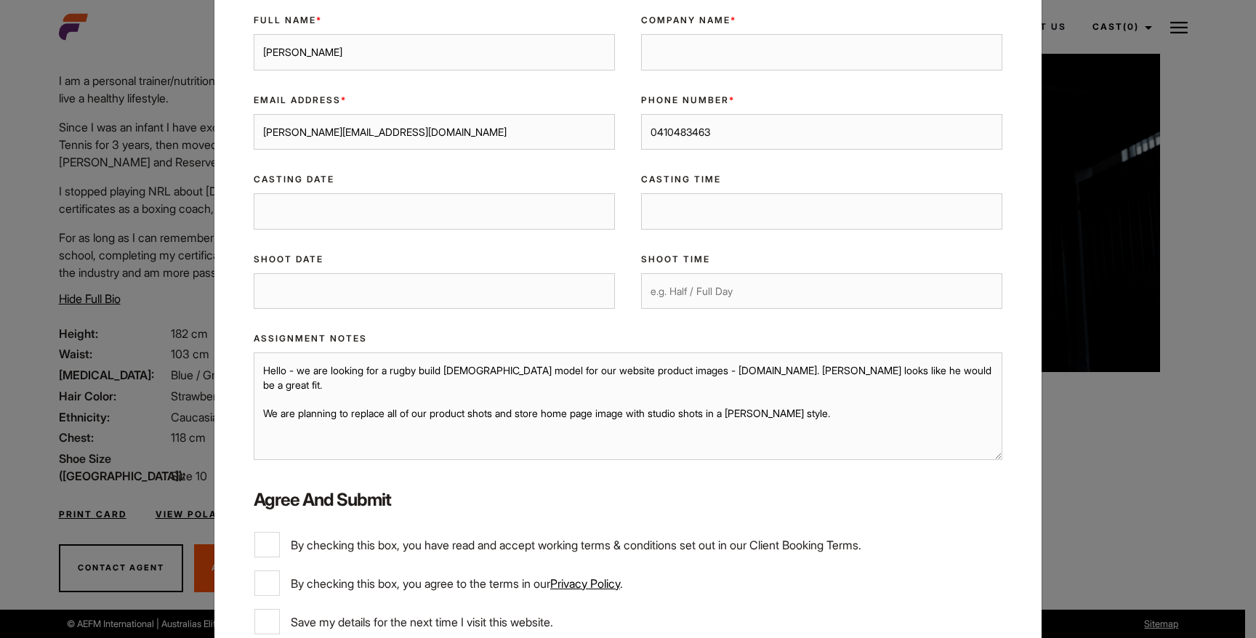
type textarea "Hello - we are looking for a rugby build male model for our website product ima…"
click at [672, 50] on input "Company Name *" at bounding box center [821, 52] width 361 height 36
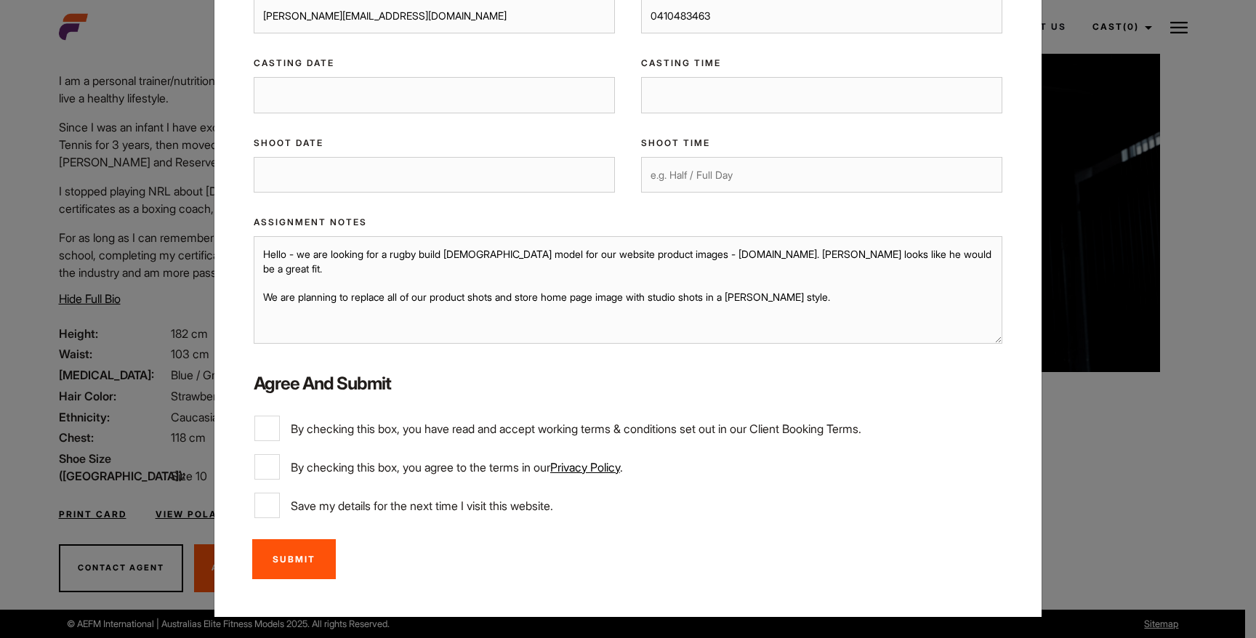
type input "Sluggers Swimwear Pty Ltd"
click at [260, 426] on input "By checking this box, you have read and accept working terms & conditions set o…" at bounding box center [266, 428] width 25 height 25
checkbox input "true"
click at [260, 467] on input "By checking this box, you agree to the terms in our Privacy Policy ." at bounding box center [266, 466] width 25 height 25
checkbox input "true"
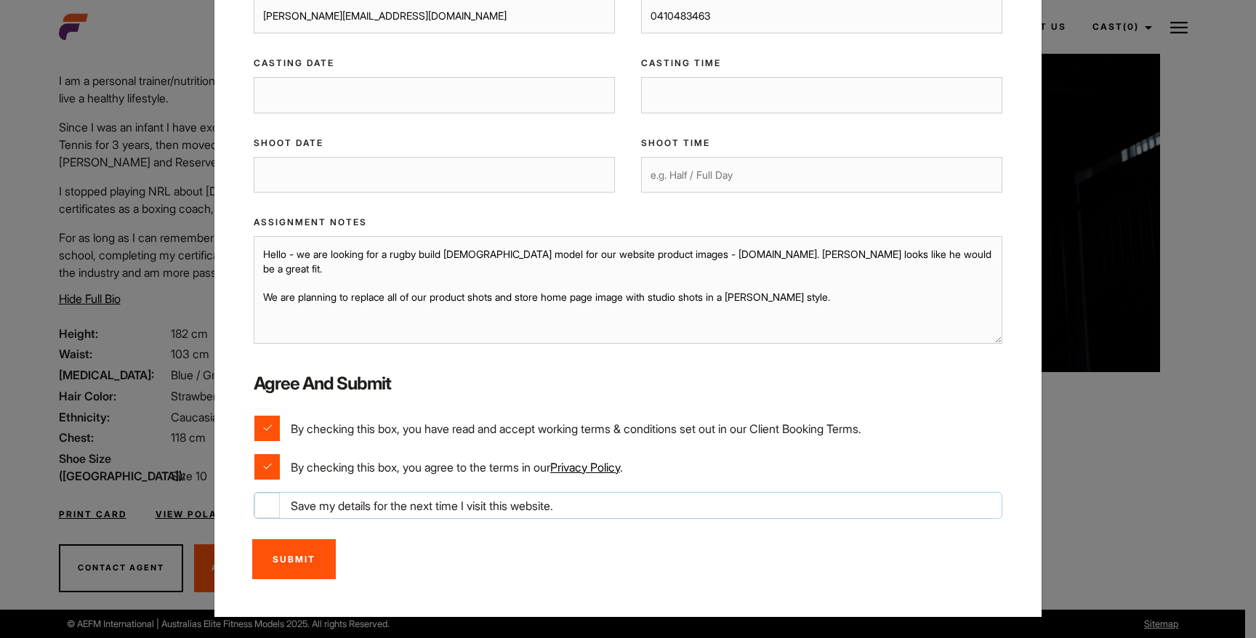
click at [262, 505] on input "Save my details for the next time I visit this website." at bounding box center [266, 505] width 25 height 25
checkbox input "true"
click at [880, 280] on textarea "Hello - we are looking for a rugby build male model for our website product ima…" at bounding box center [628, 290] width 749 height 108
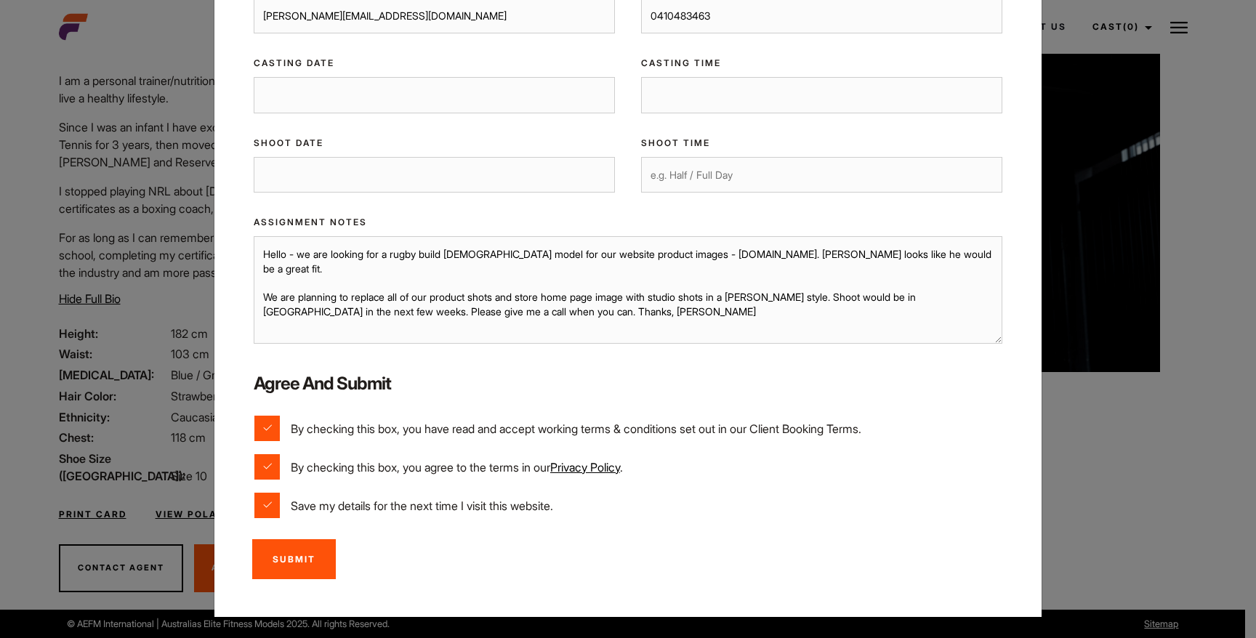
type textarea "Hello - we are looking for a rugby build [DEMOGRAPHIC_DATA] model for our websi…"
click at [283, 565] on input "Submit" at bounding box center [294, 559] width 84 height 40
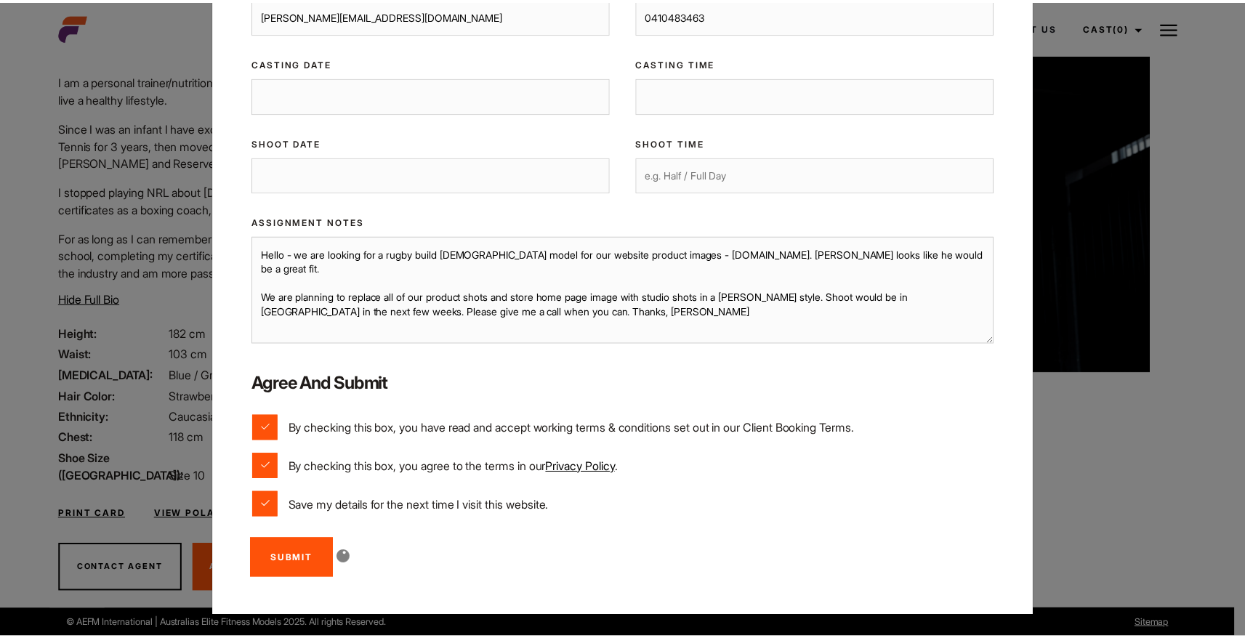
scroll to position [0, 0]
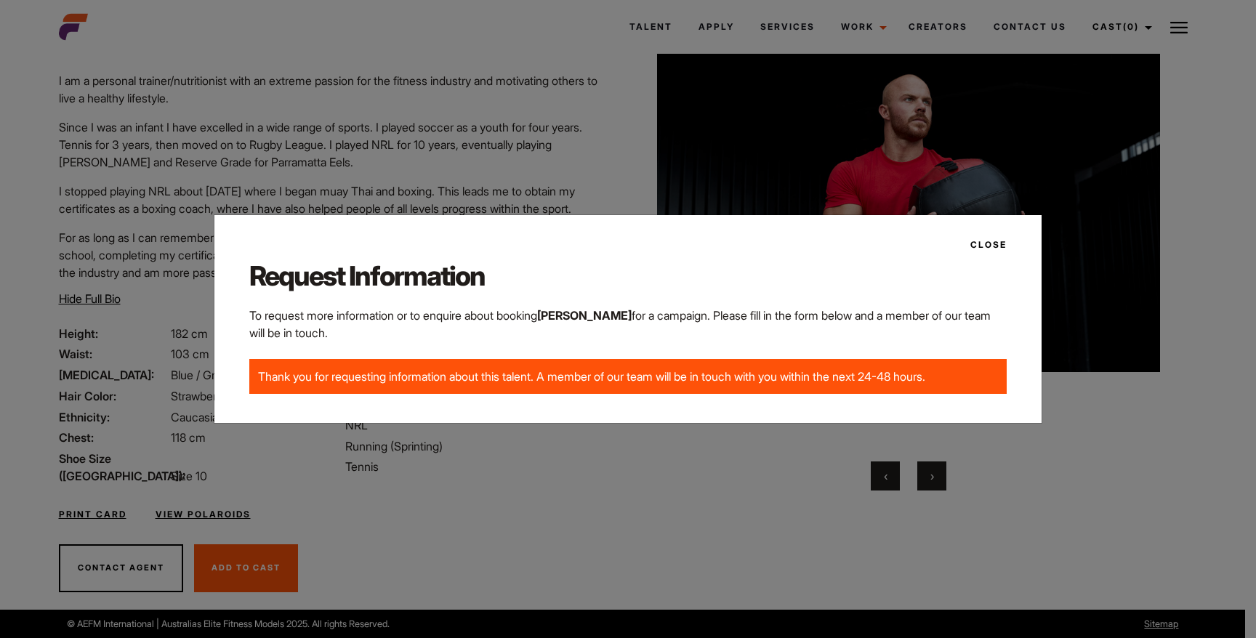
click at [988, 249] on button "Close" at bounding box center [983, 245] width 45 height 25
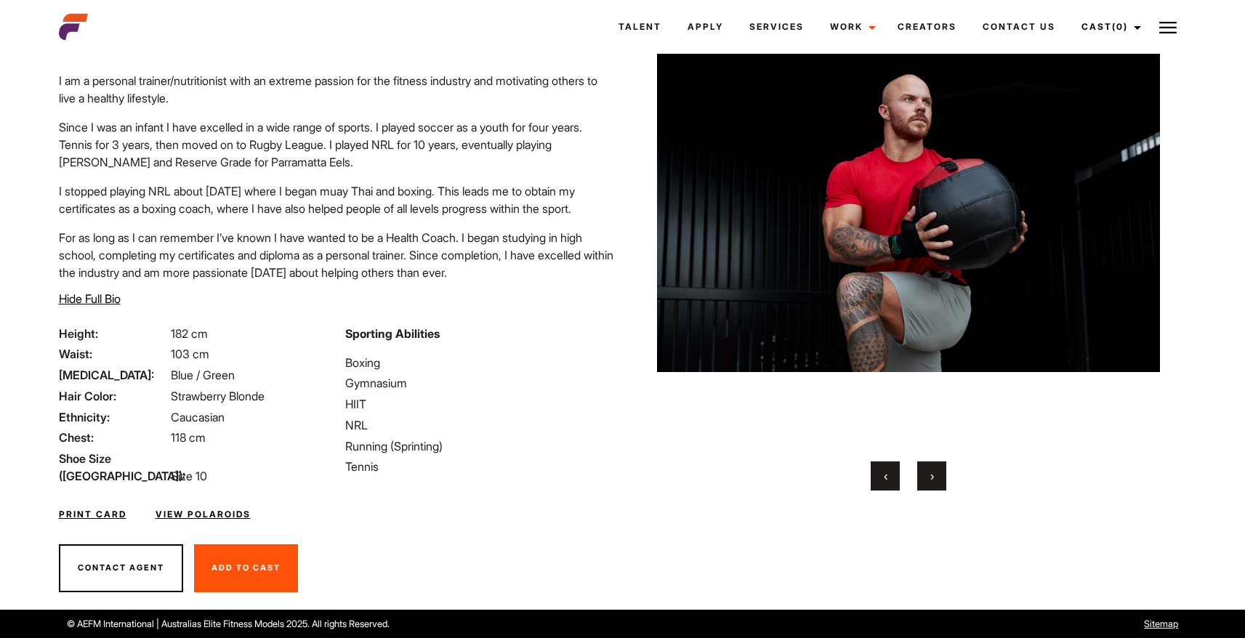
click at [227, 511] on link "View Polaroids" at bounding box center [203, 514] width 95 height 13
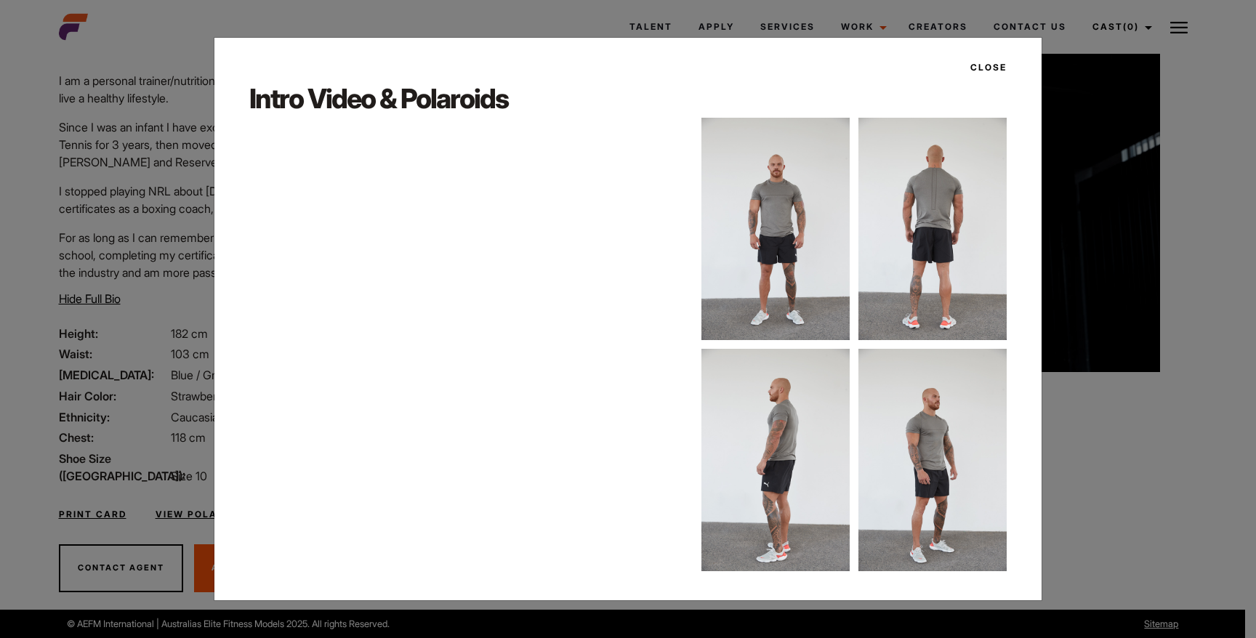
click at [992, 70] on button "Close" at bounding box center [983, 67] width 45 height 25
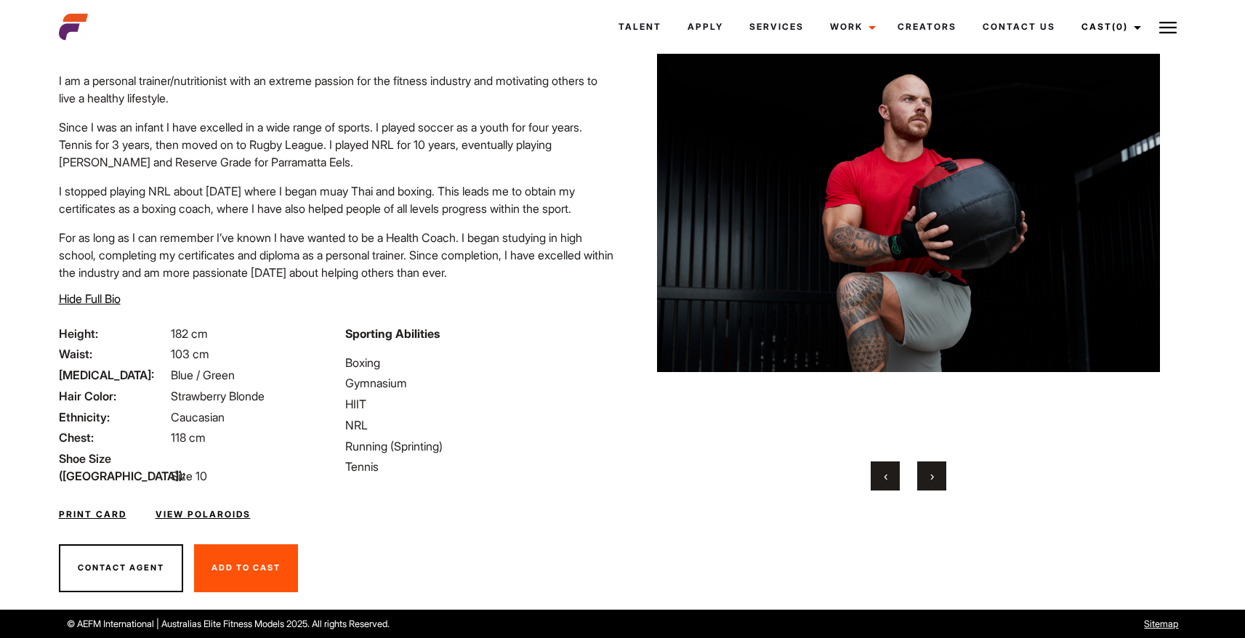
click at [601, 406] on li "HIIT" at bounding box center [479, 403] width 269 height 17
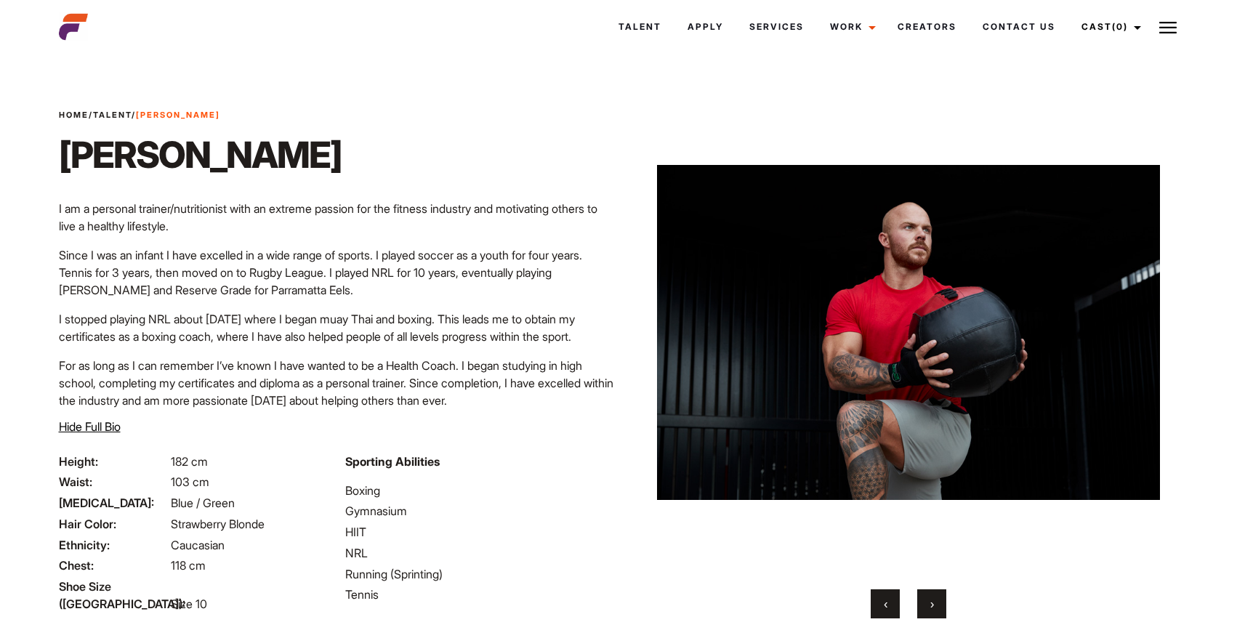
click at [637, 289] on div "Home / Talent / Dylan Dylan ‹ ›" at bounding box center [908, 398] width 573 height 680
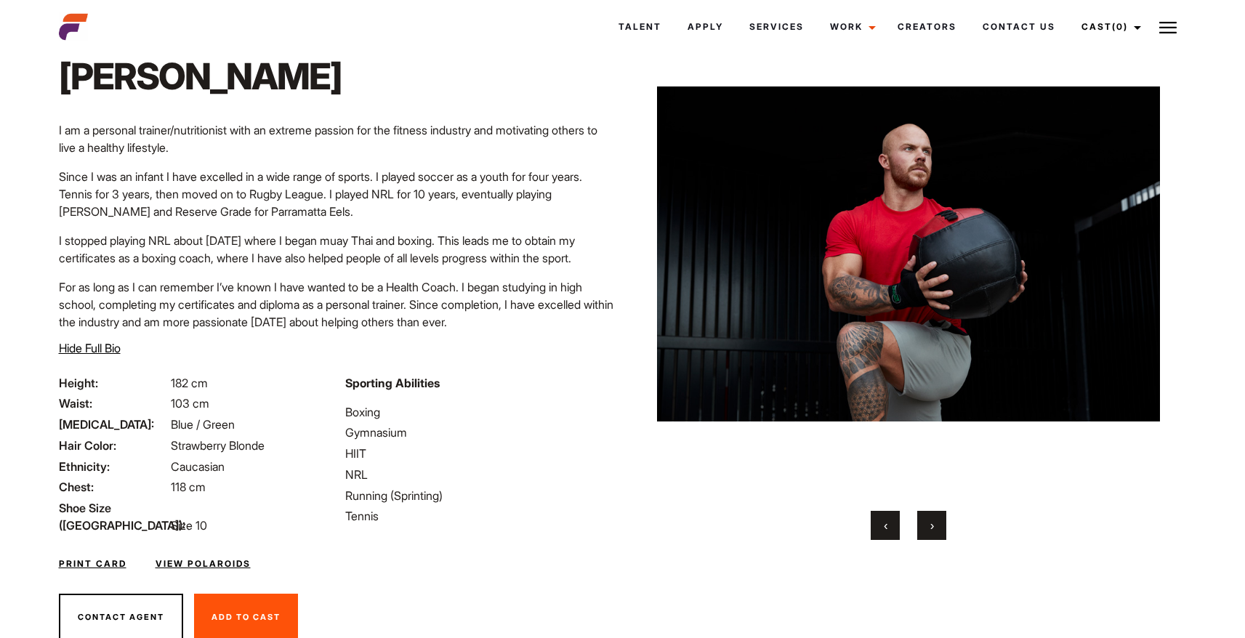
scroll to position [77, 0]
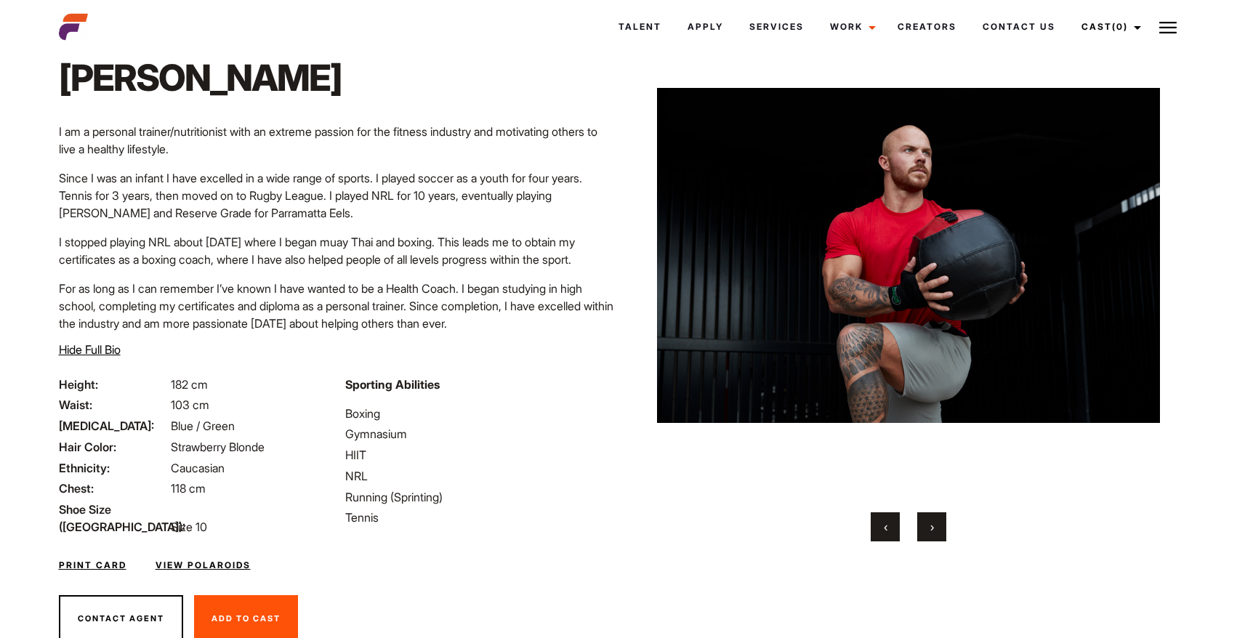
click at [936, 525] on button "›" at bounding box center [931, 526] width 29 height 29
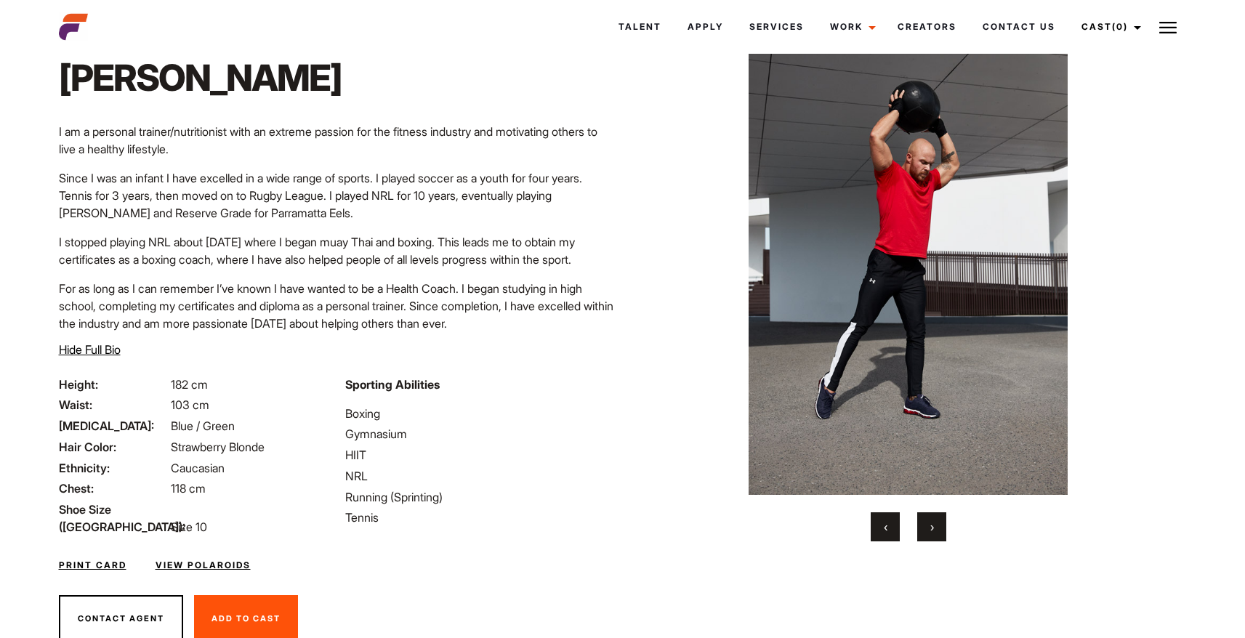
click at [936, 525] on button "›" at bounding box center [931, 526] width 29 height 29
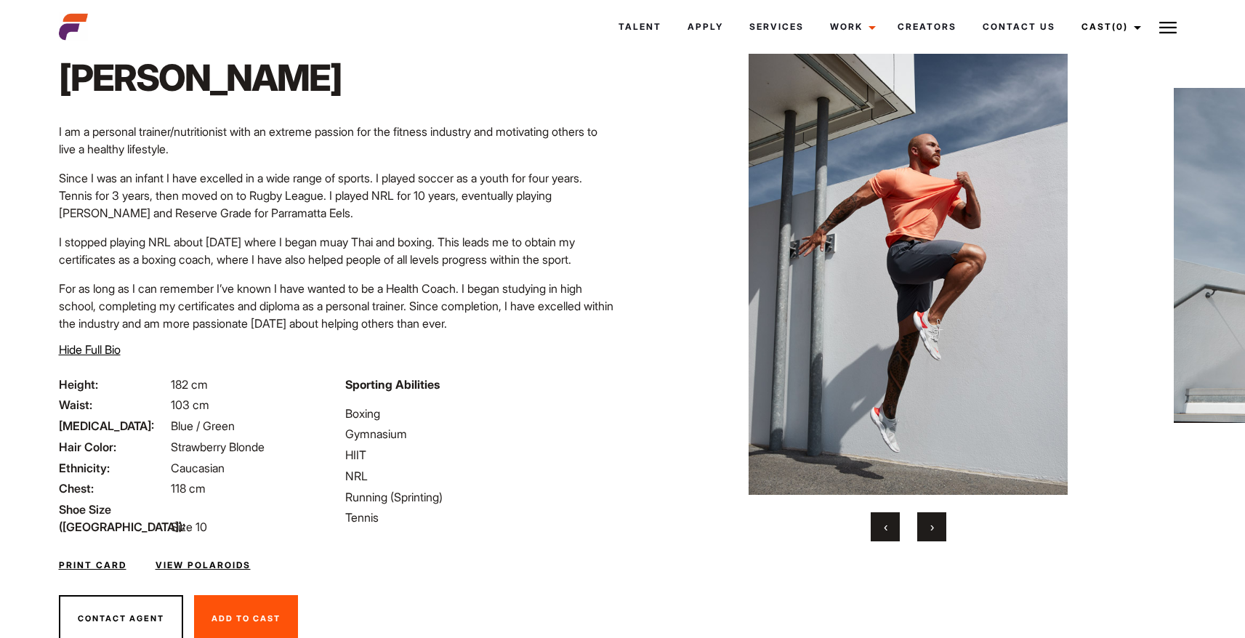
click at [936, 525] on button "›" at bounding box center [931, 526] width 29 height 29
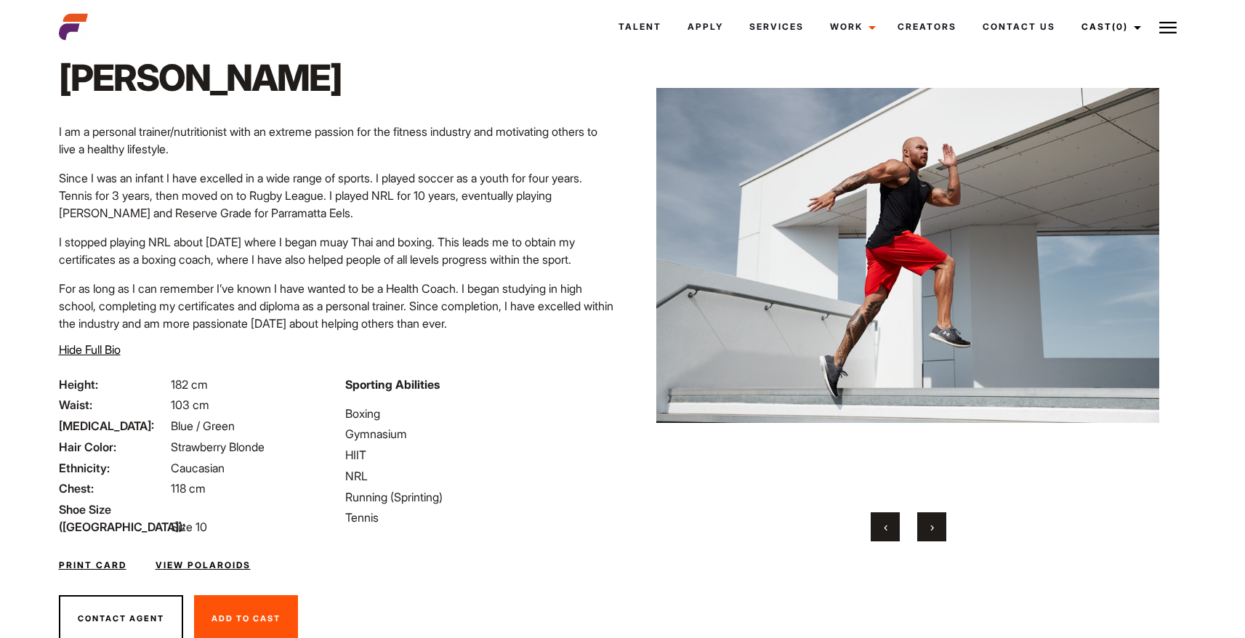
click at [936, 525] on button "›" at bounding box center [931, 526] width 29 height 29
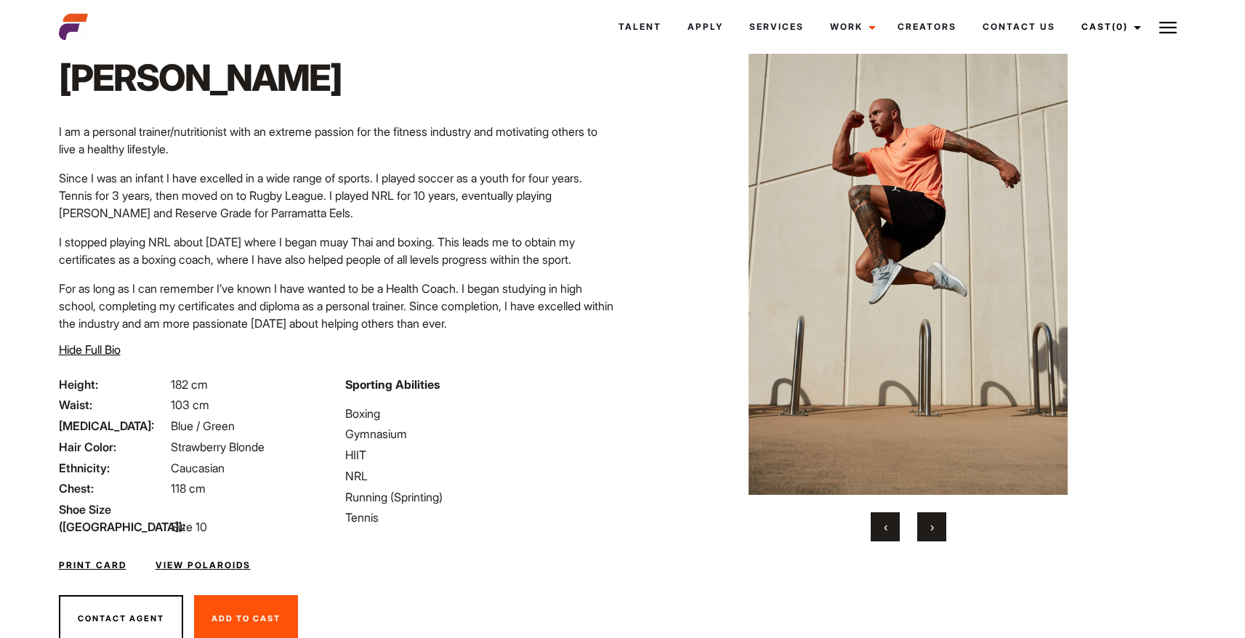
click at [936, 525] on button "›" at bounding box center [931, 526] width 29 height 29
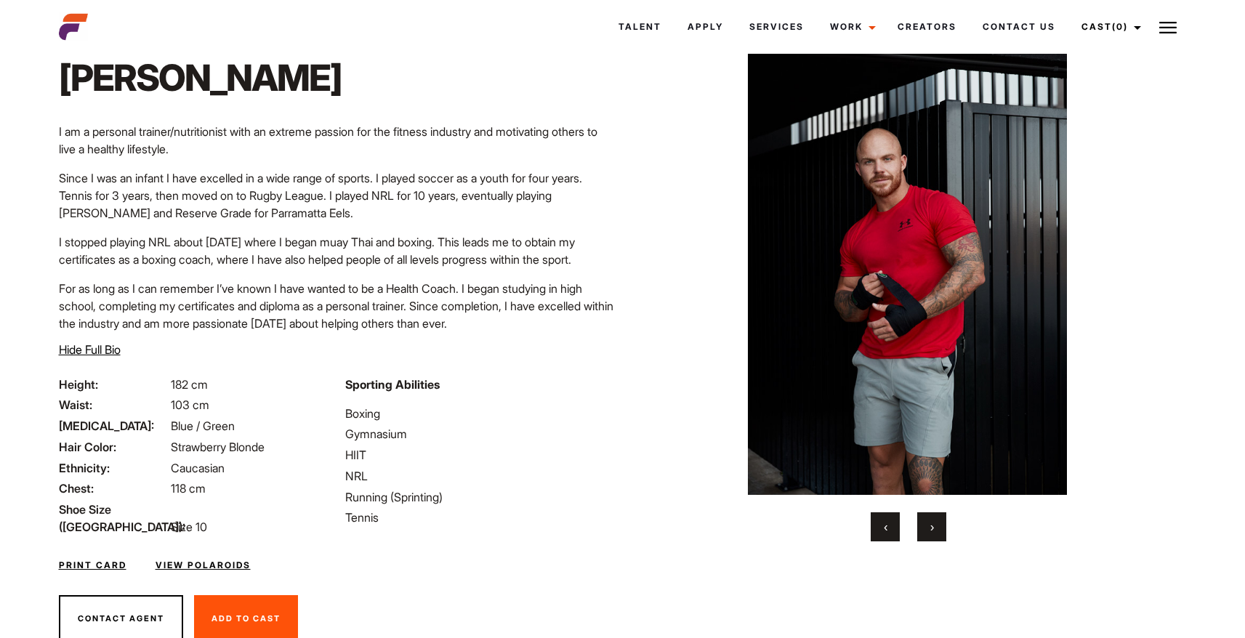
click at [936, 525] on button "›" at bounding box center [931, 526] width 29 height 29
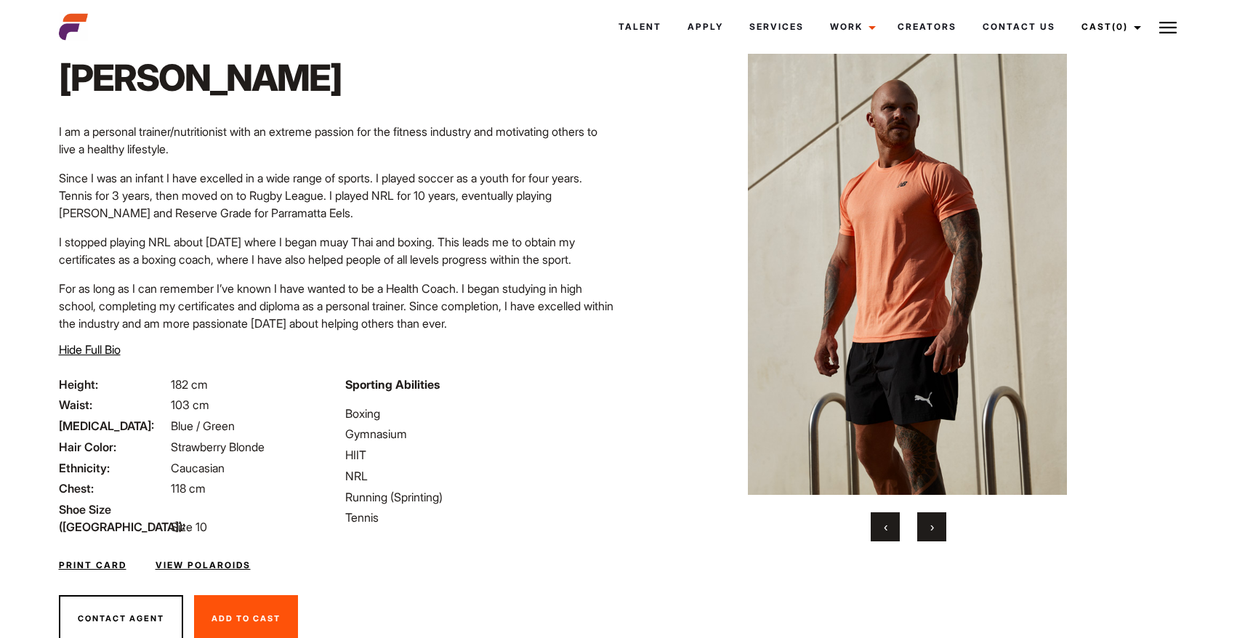
click at [936, 525] on button "›" at bounding box center [931, 526] width 29 height 29
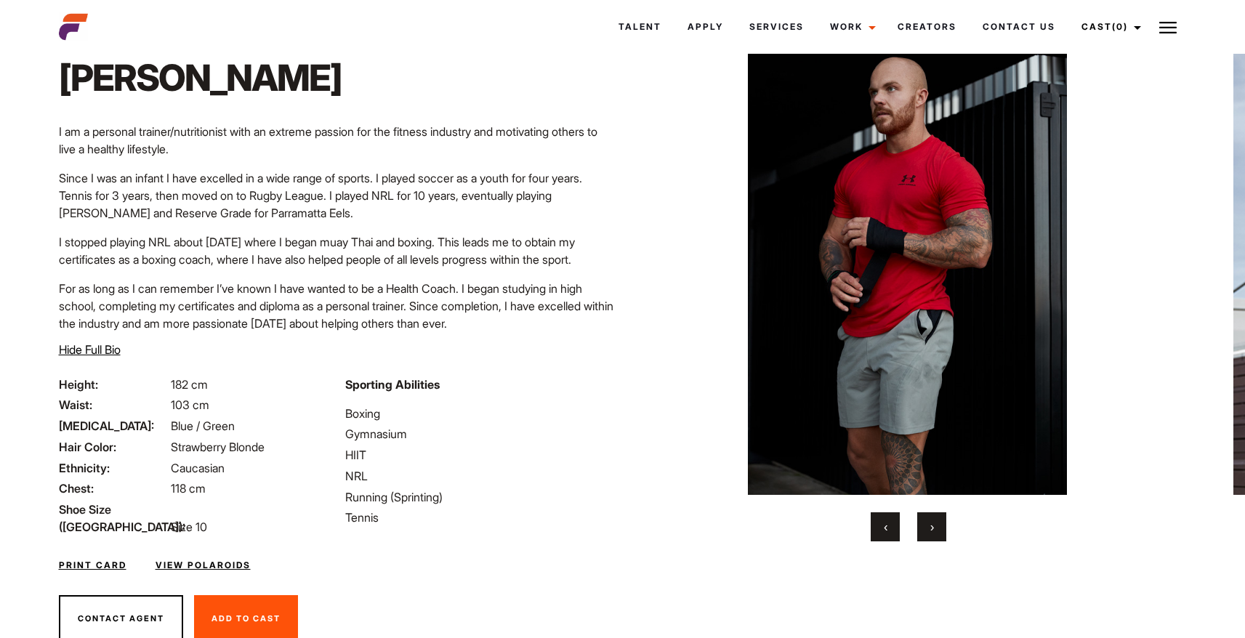
click at [936, 525] on button "›" at bounding box center [931, 526] width 29 height 29
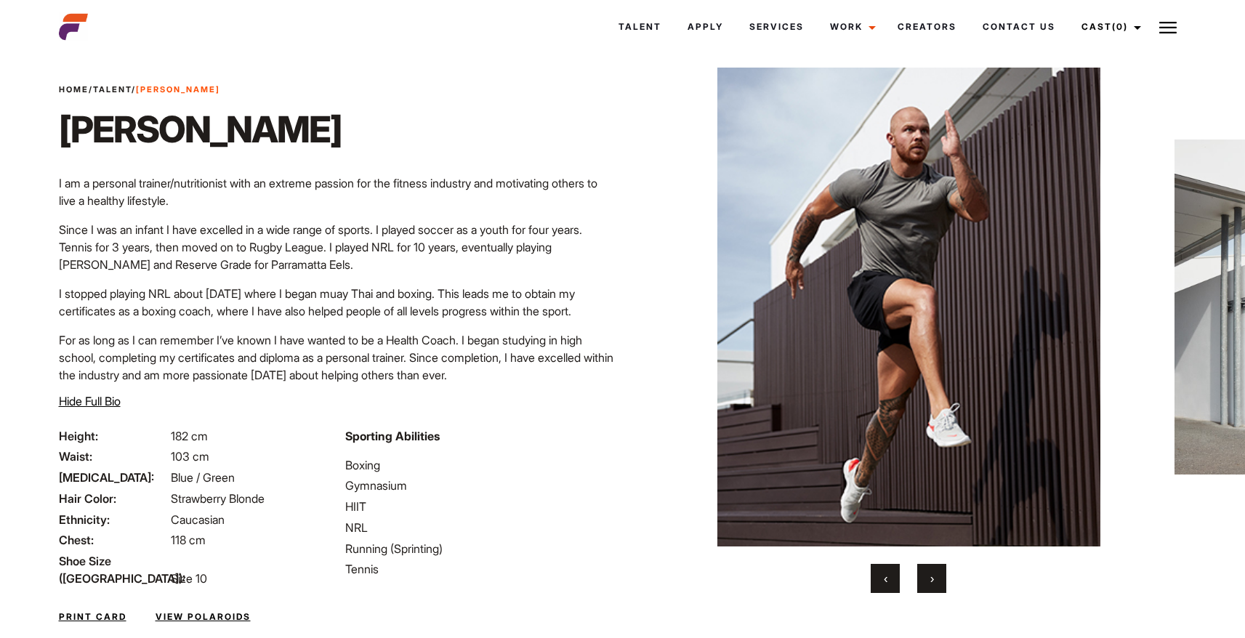
scroll to position [23, 0]
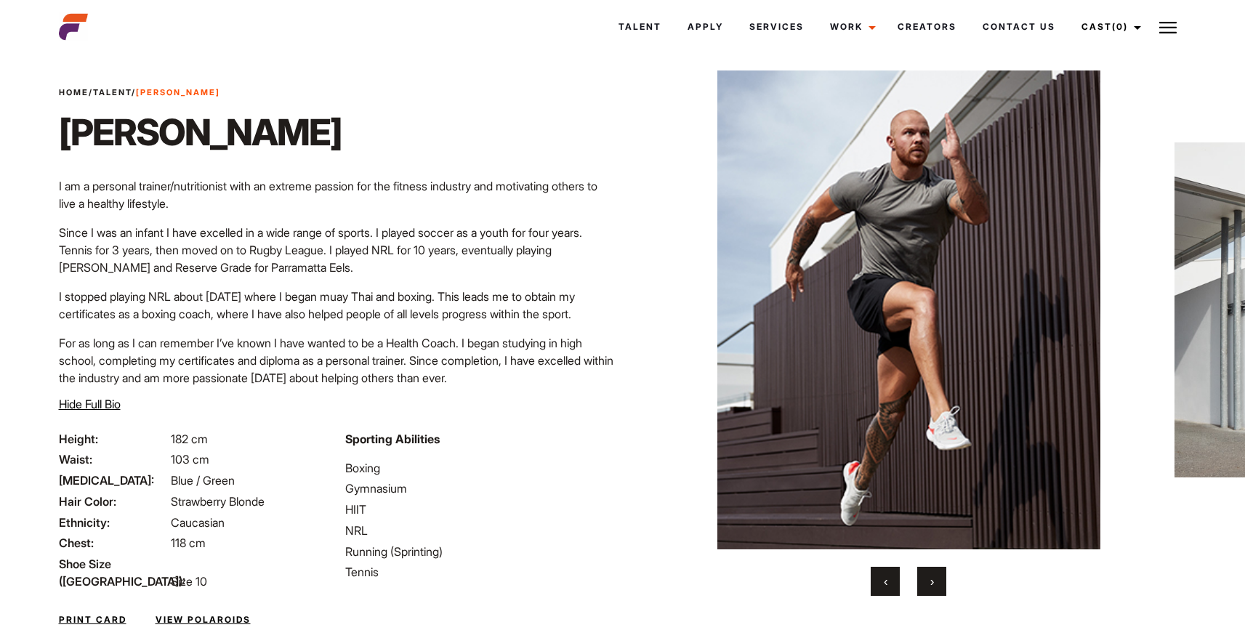
click at [932, 574] on span "›" at bounding box center [932, 581] width 4 height 15
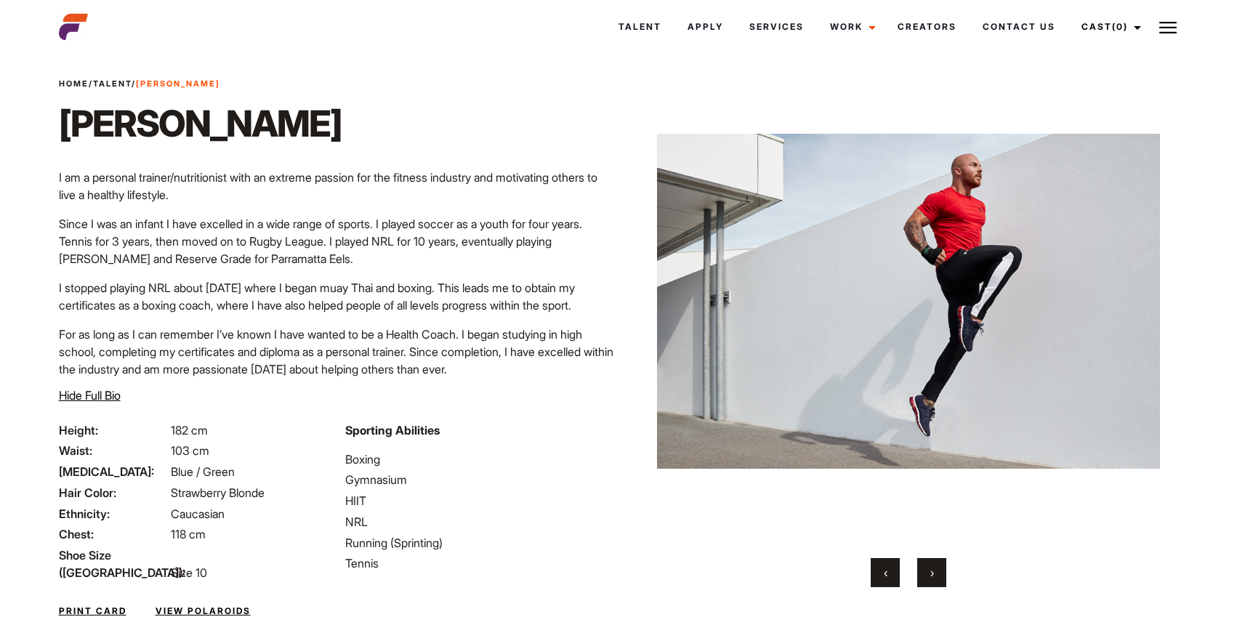
scroll to position [33, 0]
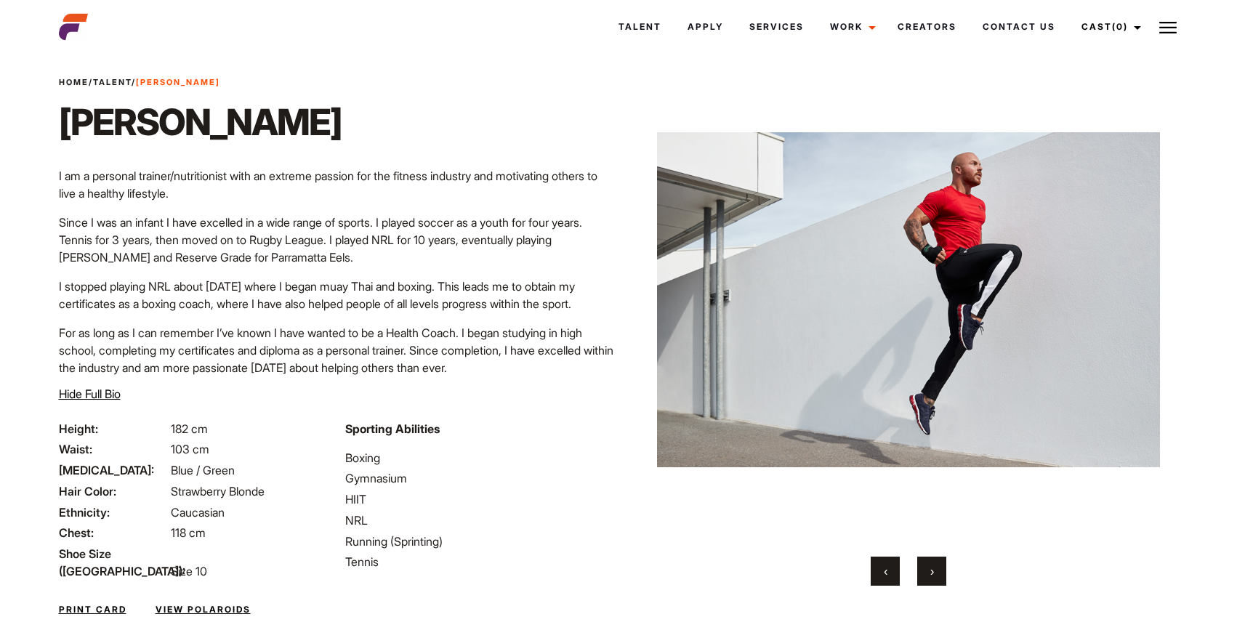
click at [890, 570] on button "‹" at bounding box center [885, 571] width 29 height 29
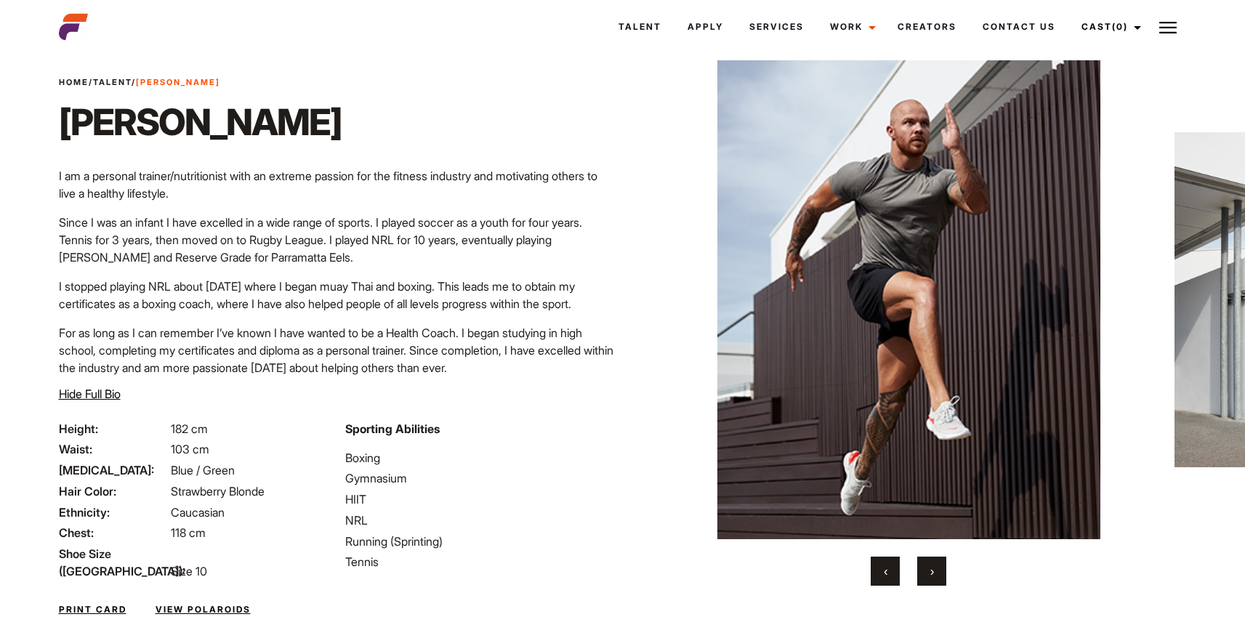
click at [890, 570] on button "‹" at bounding box center [885, 571] width 29 height 29
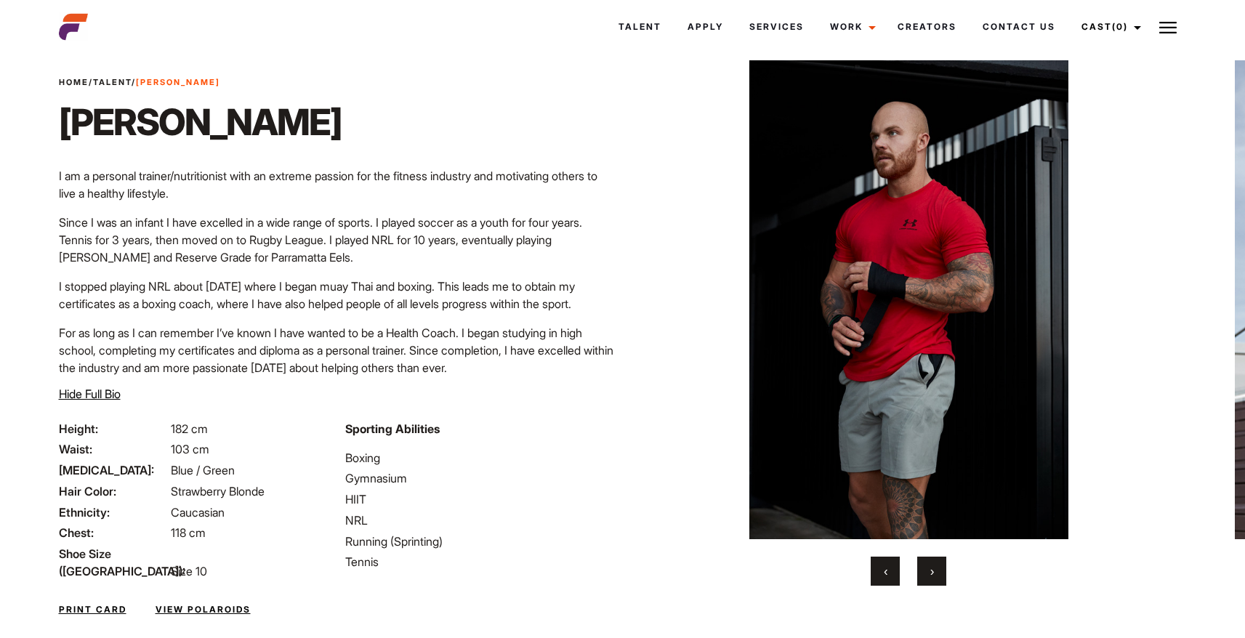
click at [890, 570] on button "‹" at bounding box center [885, 571] width 29 height 29
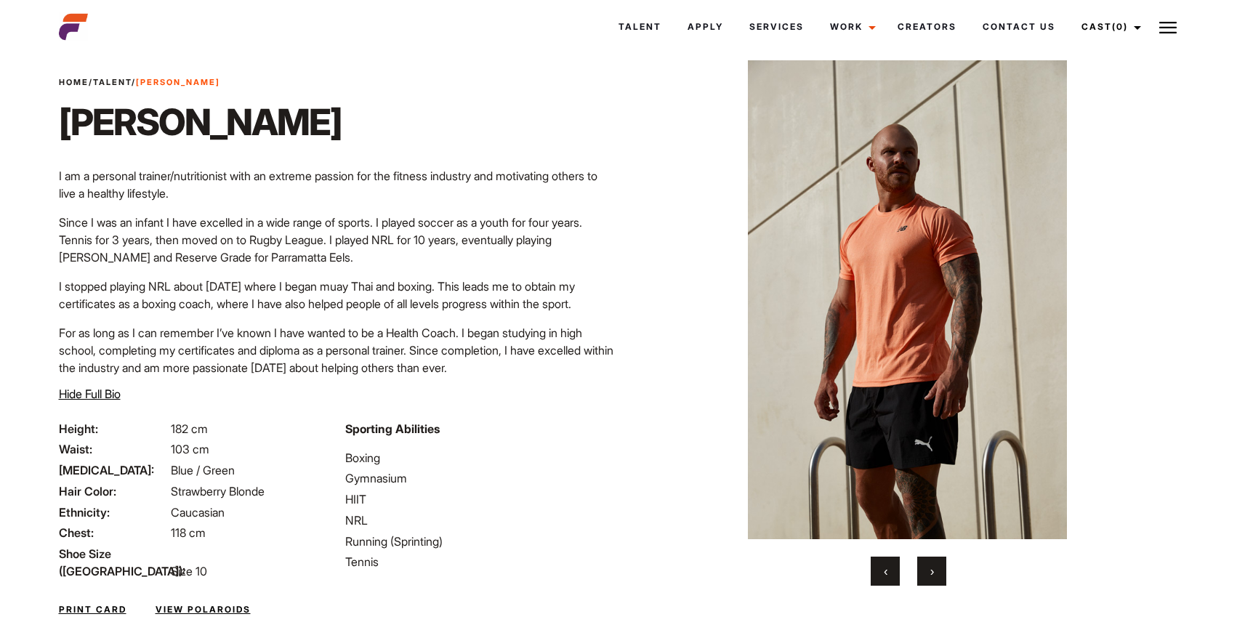
click at [932, 575] on span "›" at bounding box center [932, 571] width 4 height 15
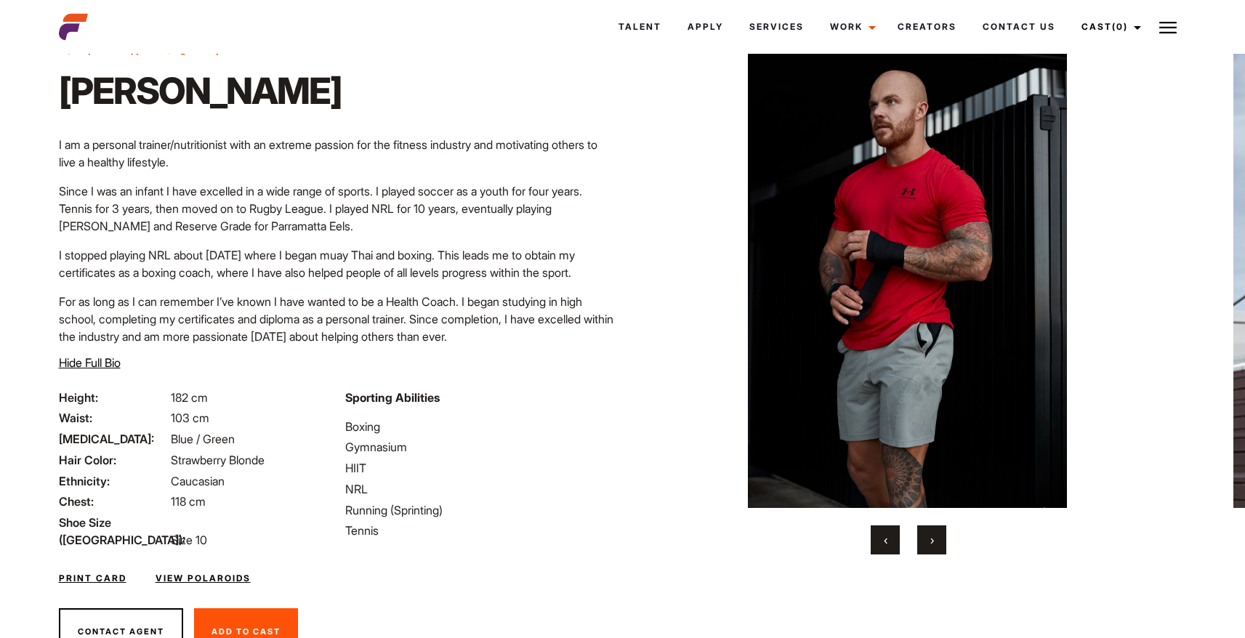
scroll to position [0, 0]
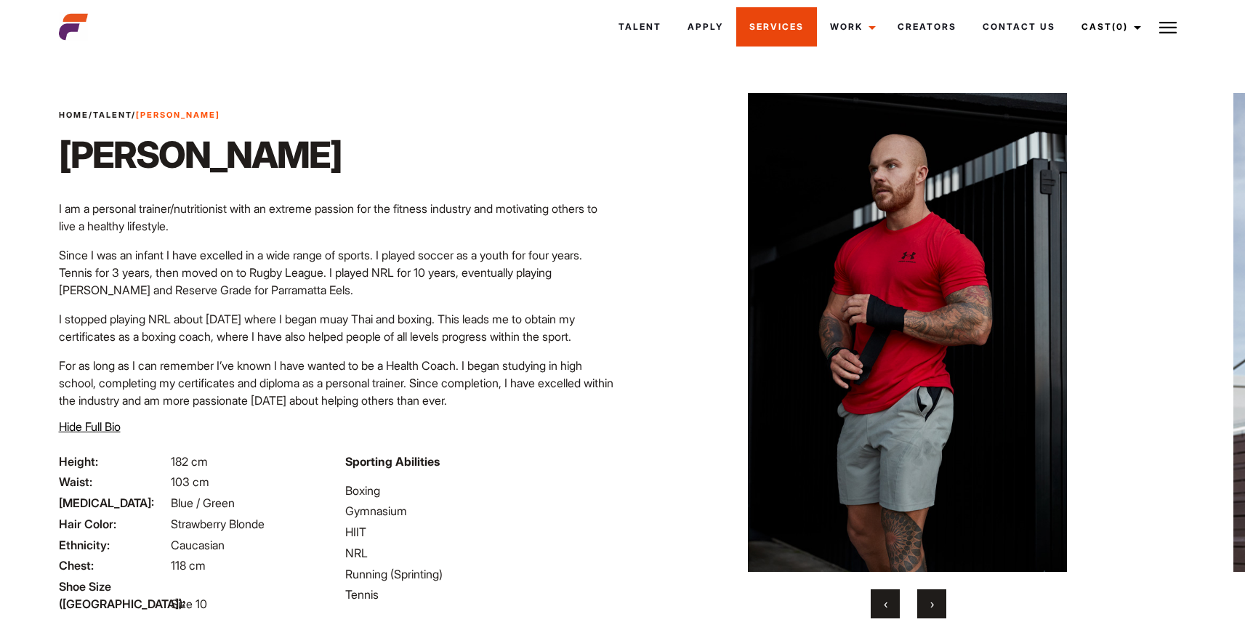
click at [795, 30] on link "Services" at bounding box center [776, 26] width 81 height 39
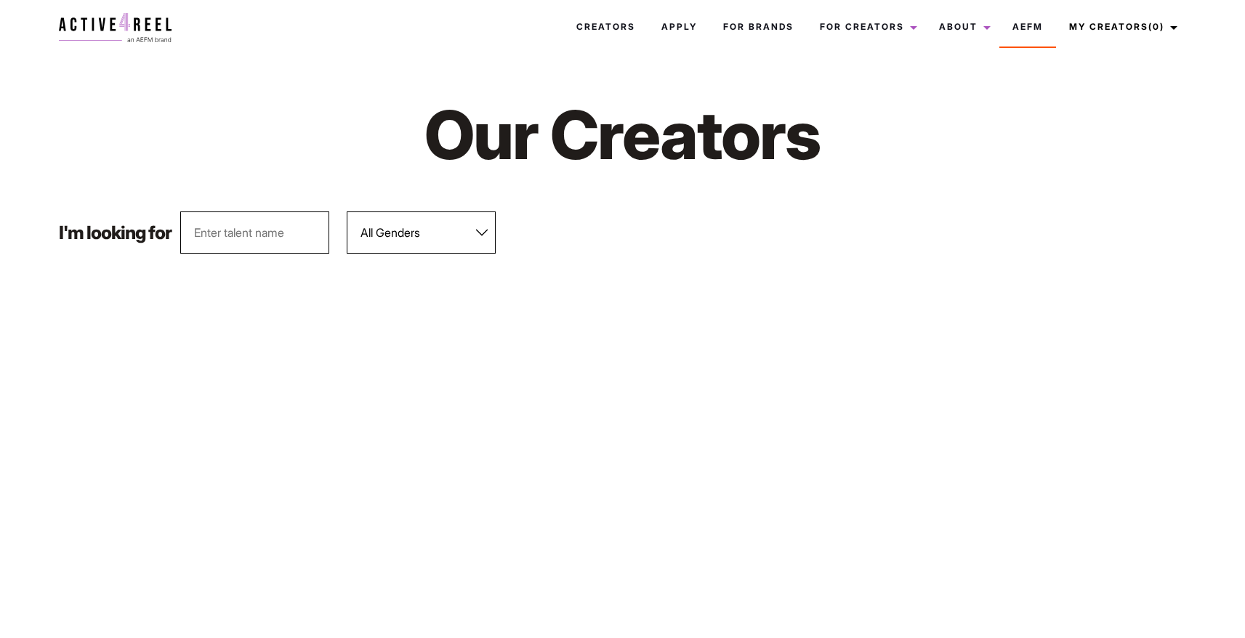
click at [443, 228] on select "All Genders [DEMOGRAPHIC_DATA] [DEMOGRAPHIC_DATA]" at bounding box center [421, 232] width 149 height 42
select select "562"
click at [347, 211] on select "All Genders [DEMOGRAPHIC_DATA] [DEMOGRAPHIC_DATA]" at bounding box center [421, 232] width 149 height 42
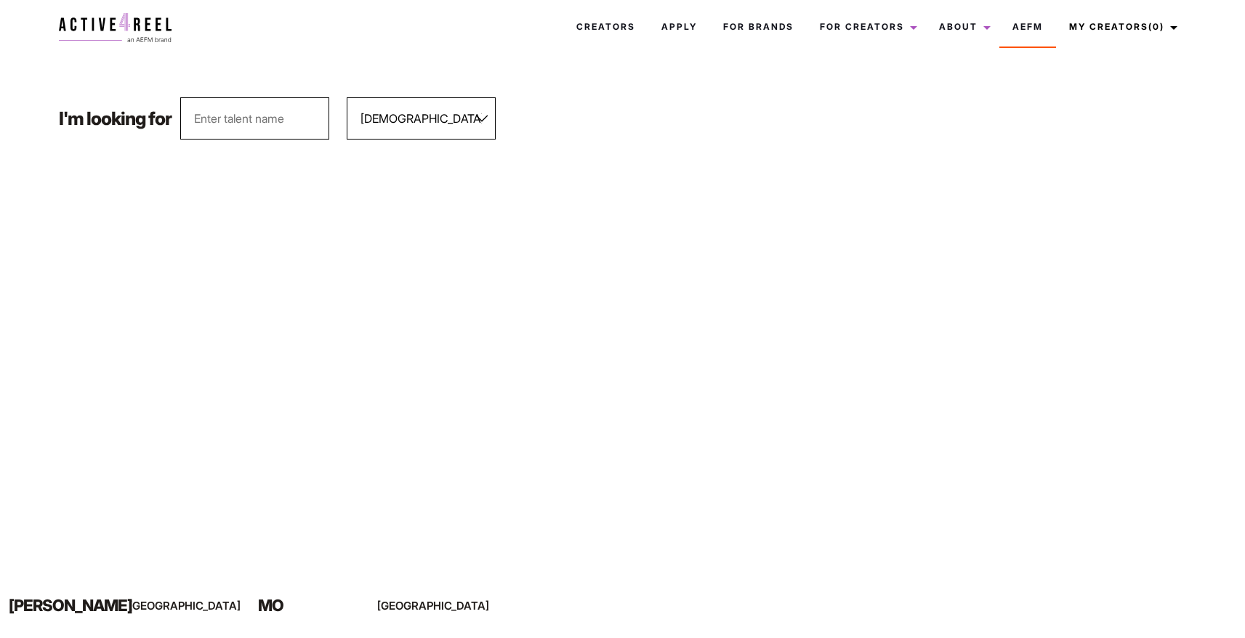
scroll to position [115, 0]
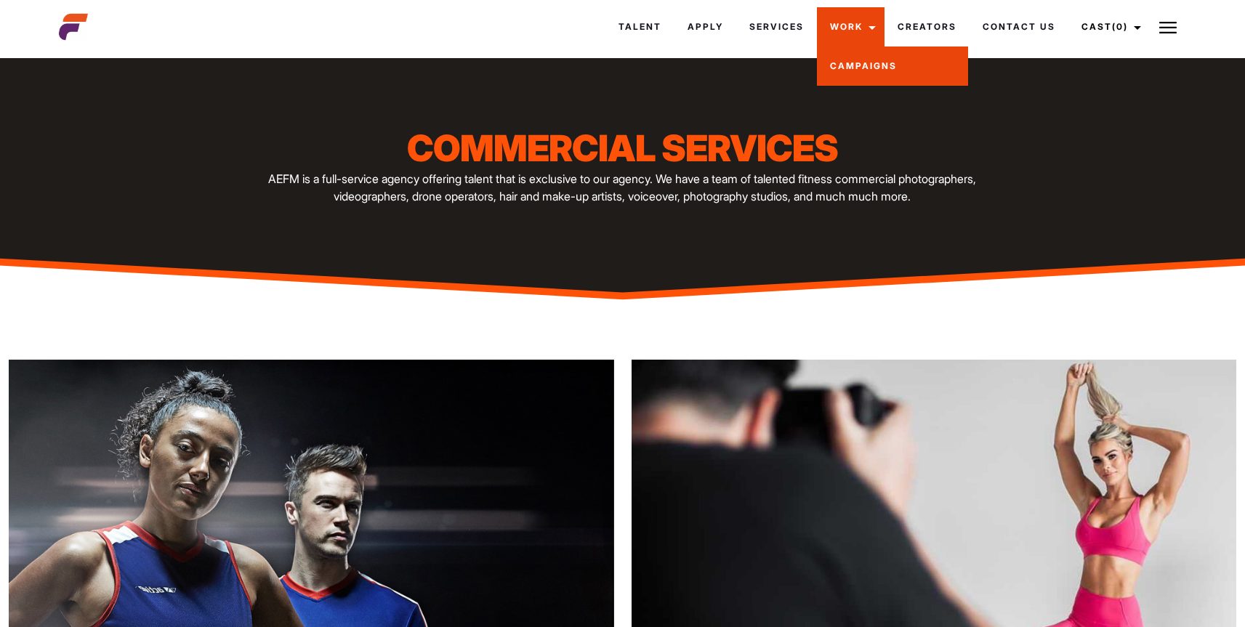
click at [863, 60] on link "Campaigns" at bounding box center [892, 66] width 151 height 39
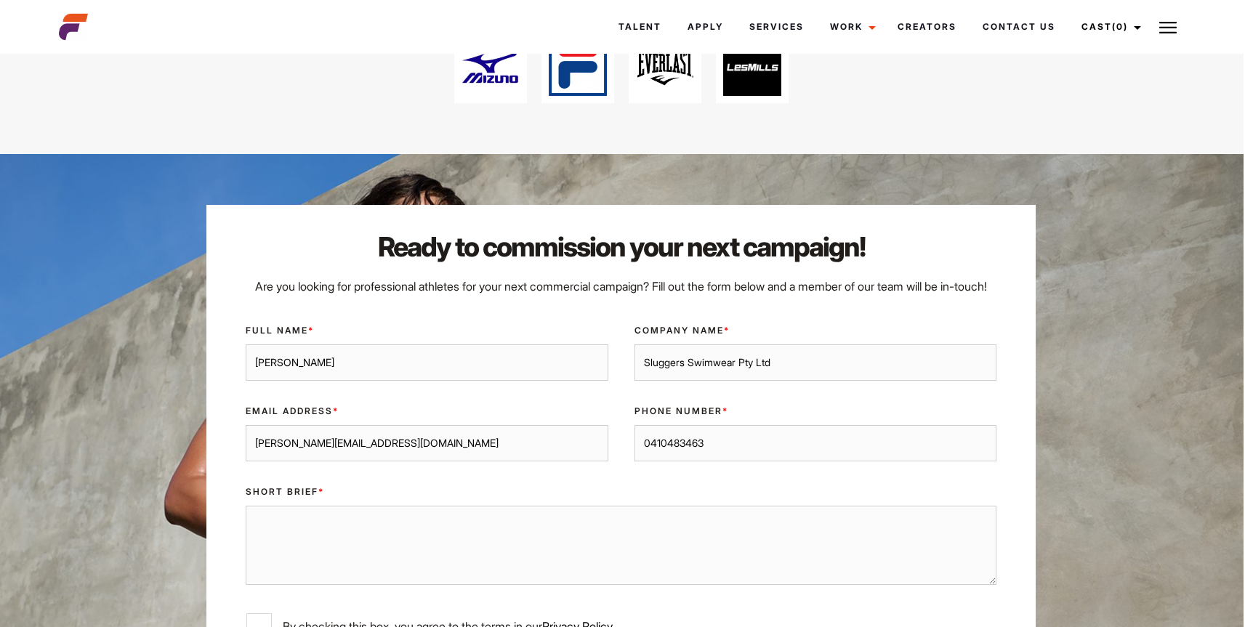
scroll to position [2597, 1]
